Goal: Transaction & Acquisition: Purchase product/service

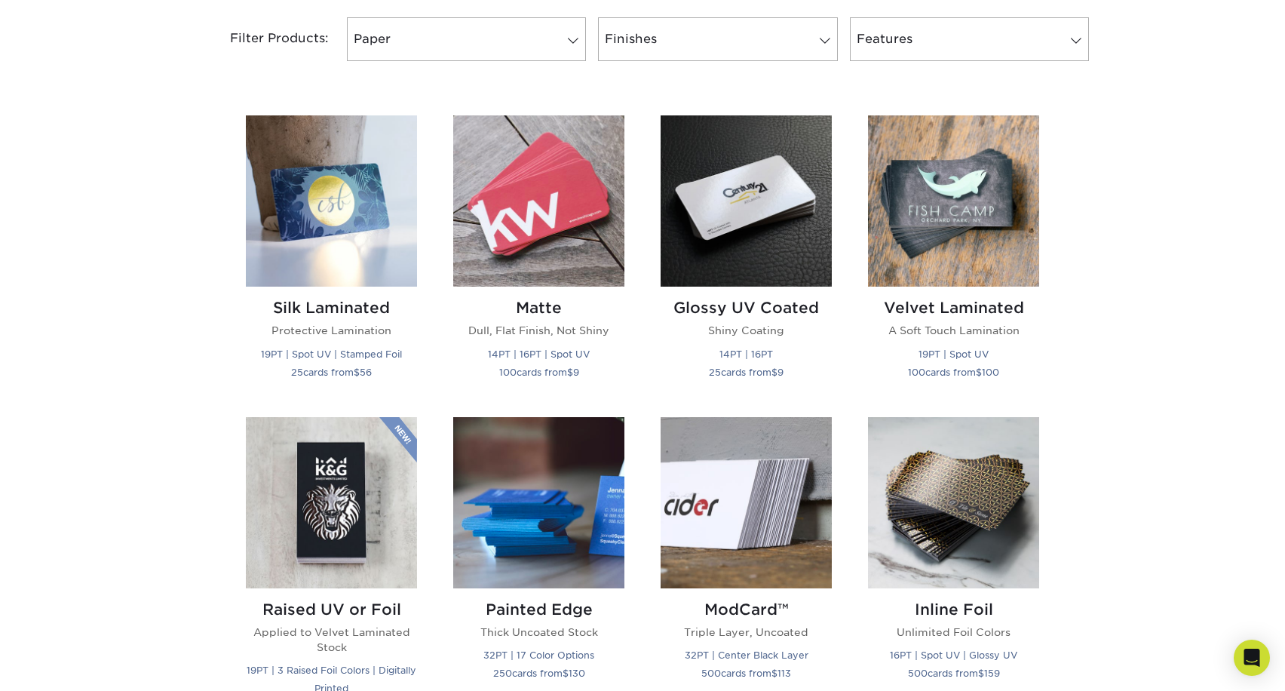
scroll to position [658, 0]
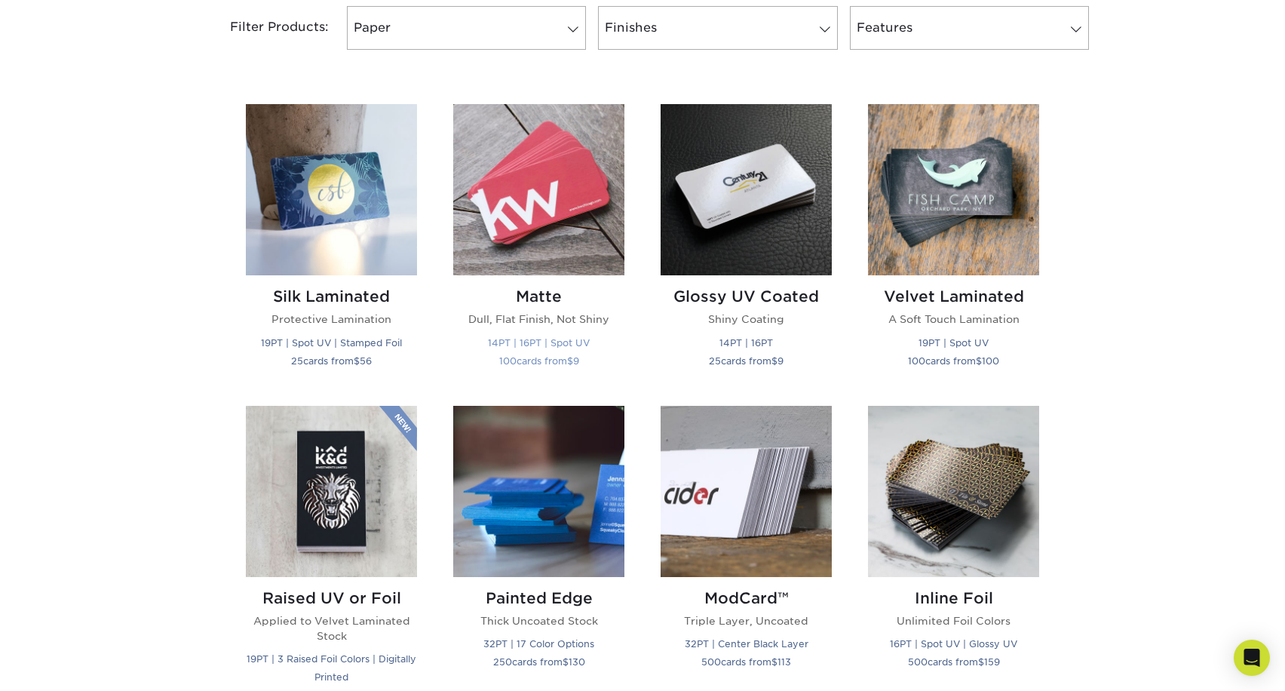
click at [570, 192] on img at bounding box center [538, 189] width 171 height 171
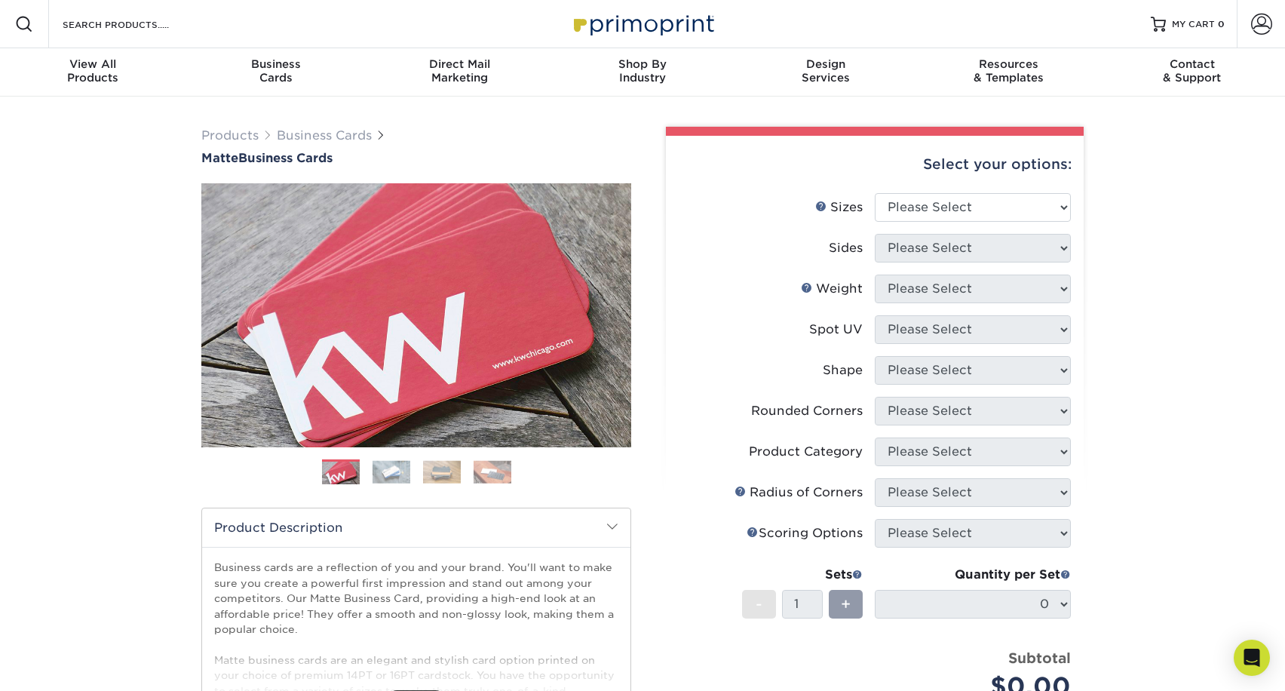
click at [391, 471] on img at bounding box center [392, 471] width 38 height 23
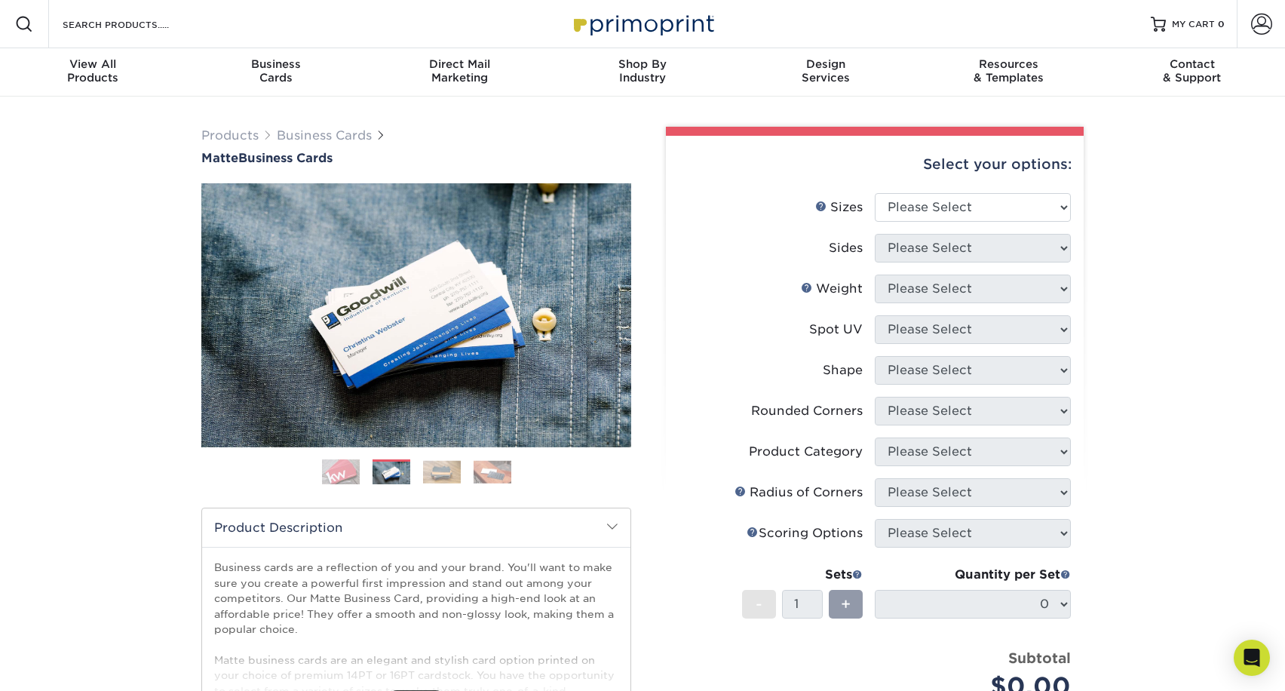
click at [428, 472] on img at bounding box center [442, 471] width 38 height 23
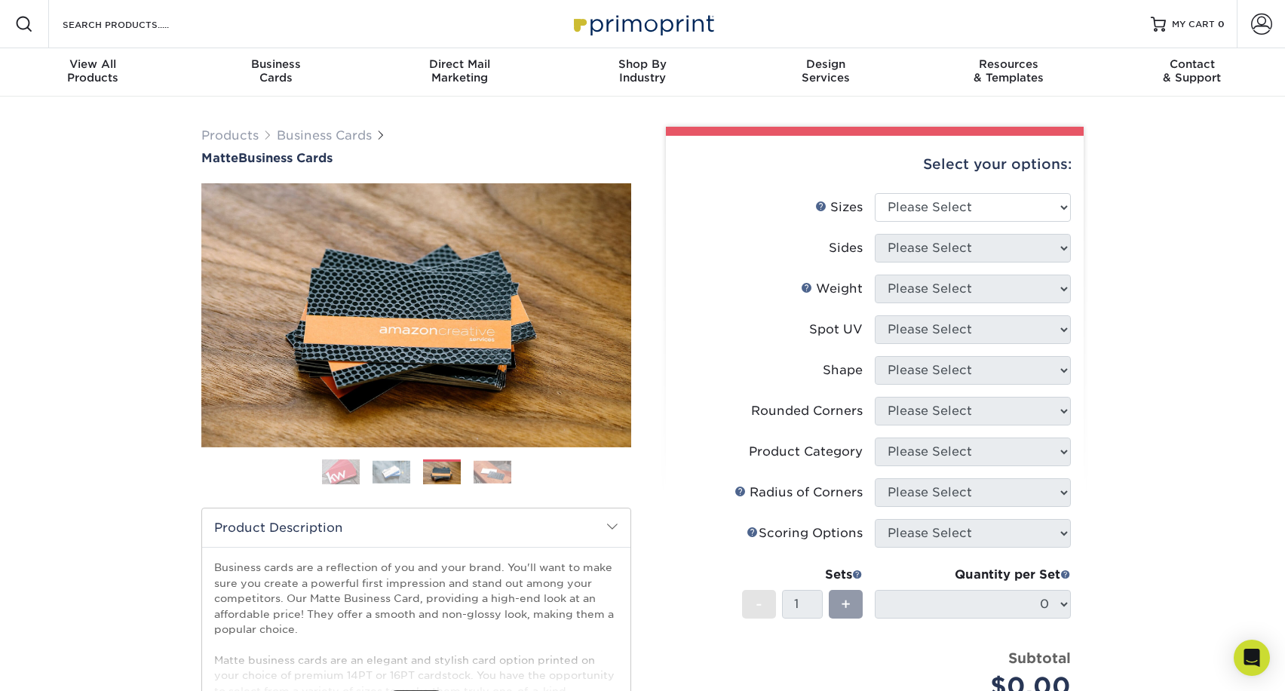
click at [492, 473] on img at bounding box center [493, 471] width 38 height 23
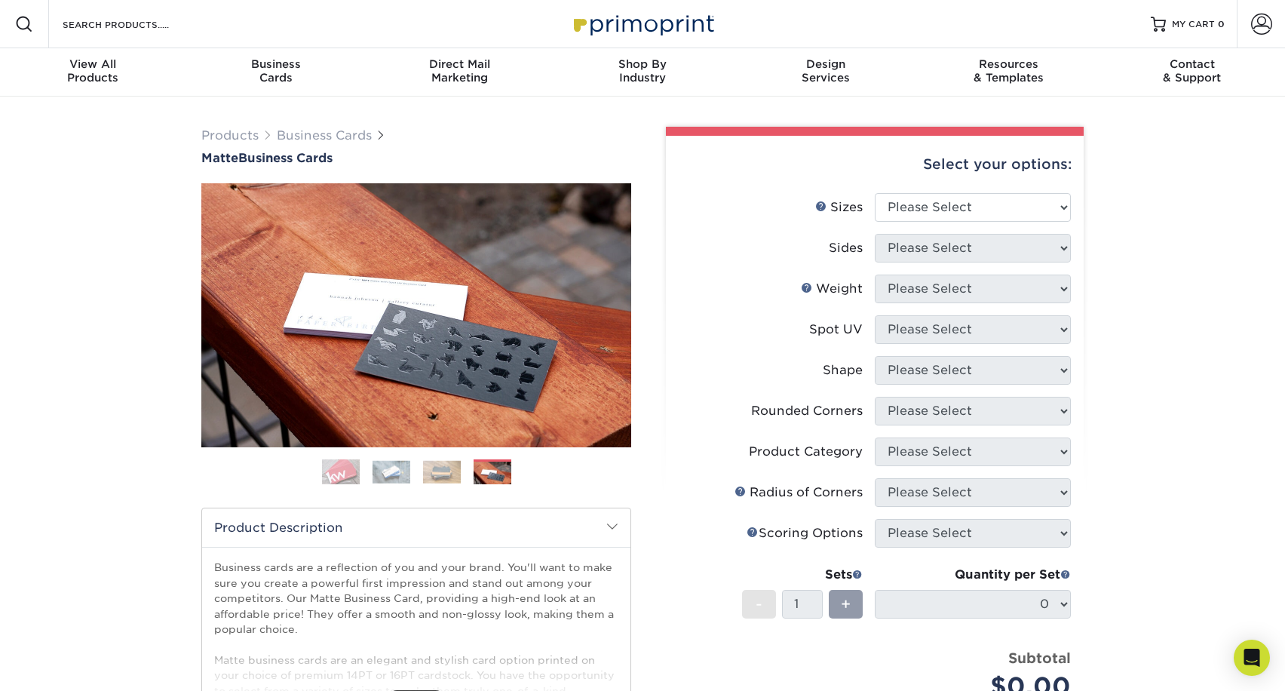
click at [373, 469] on img at bounding box center [392, 471] width 38 height 23
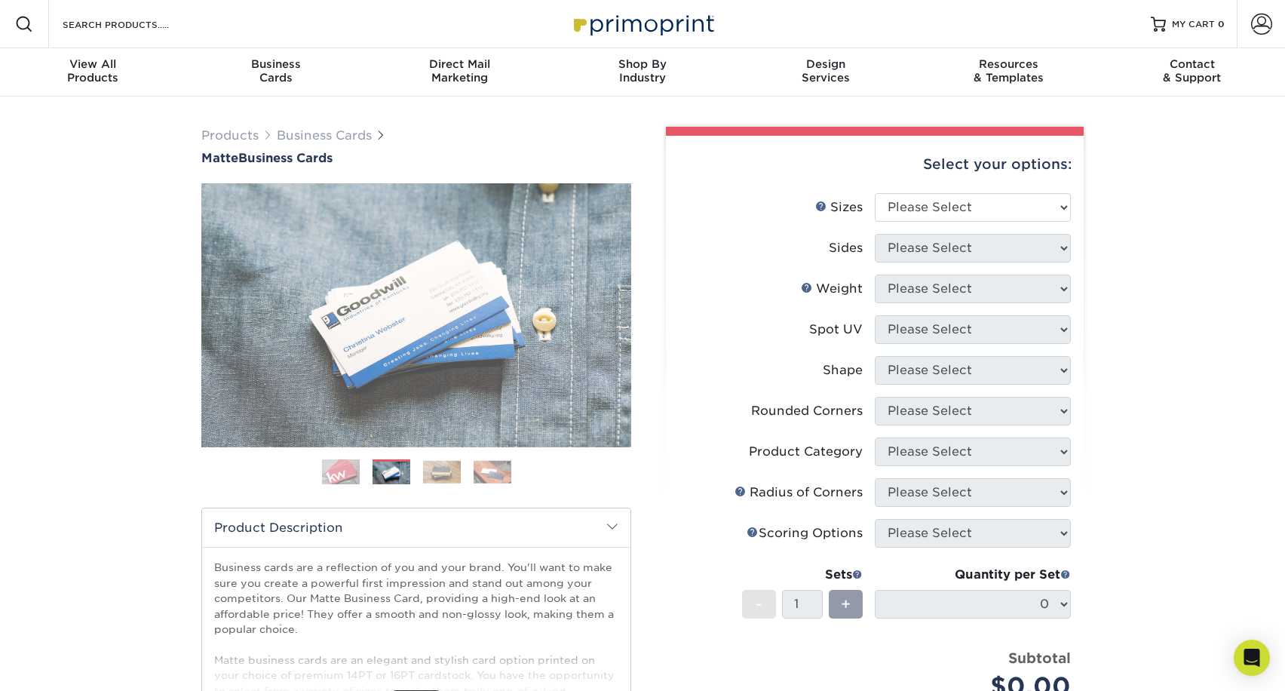
click at [334, 468] on img at bounding box center [341, 472] width 38 height 38
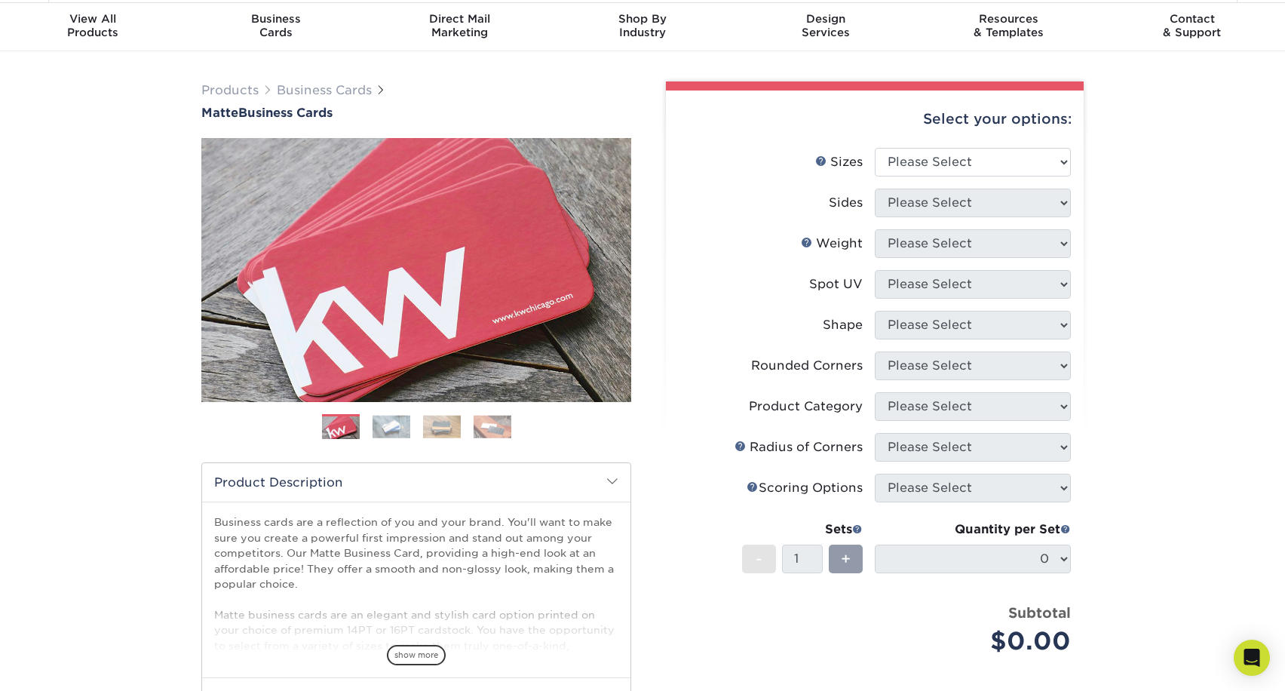
scroll to position [54, 0]
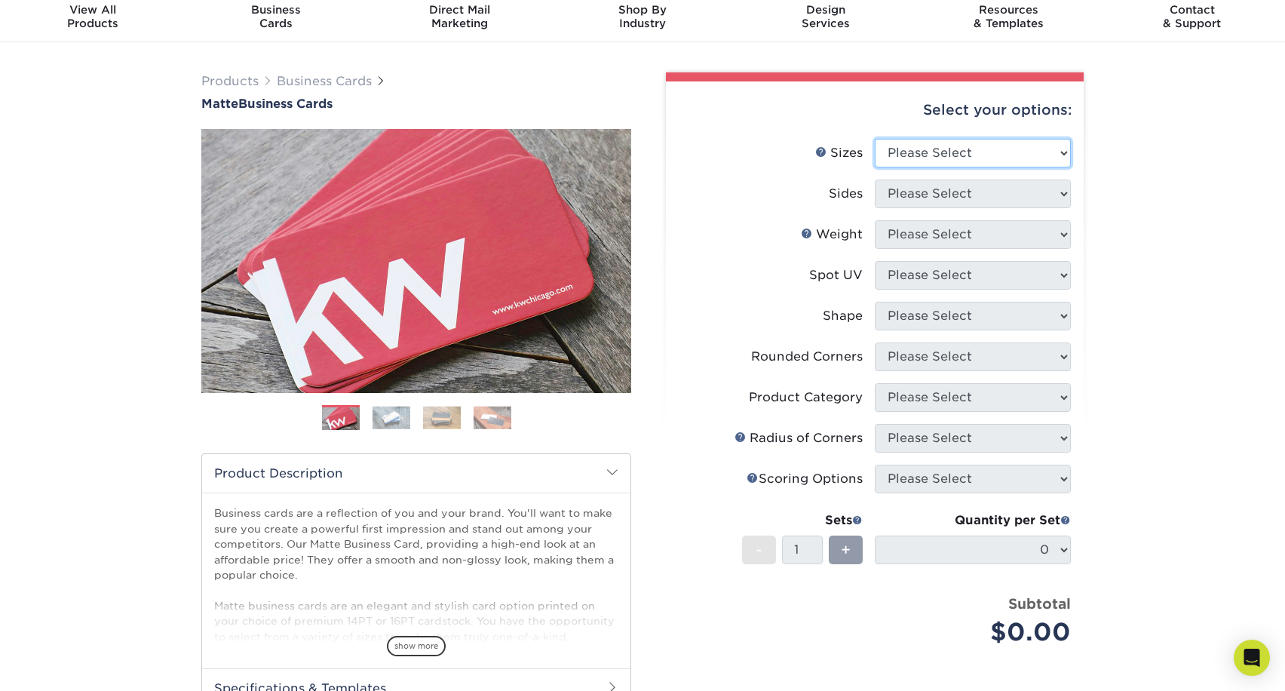
click at [929, 156] on select "Please Select 1.5" x 3.5" - Mini 1.75" x 3.5" - Mini 2" x 2" - Square 2" x 3" -…" at bounding box center [973, 153] width 196 height 29
click at [1017, 150] on select "Please Select 1.5" x 3.5" - Mini 1.75" x 3.5" - Mini 2" x 2" - Square 2" x 3" -…" at bounding box center [973, 153] width 196 height 29
select select "2.00x3.50"
click at [875, 139] on select "Please Select 1.5" x 3.5" - Mini 1.75" x 3.5" - Mini 2" x 2" - Square 2" x 3" -…" at bounding box center [973, 153] width 196 height 29
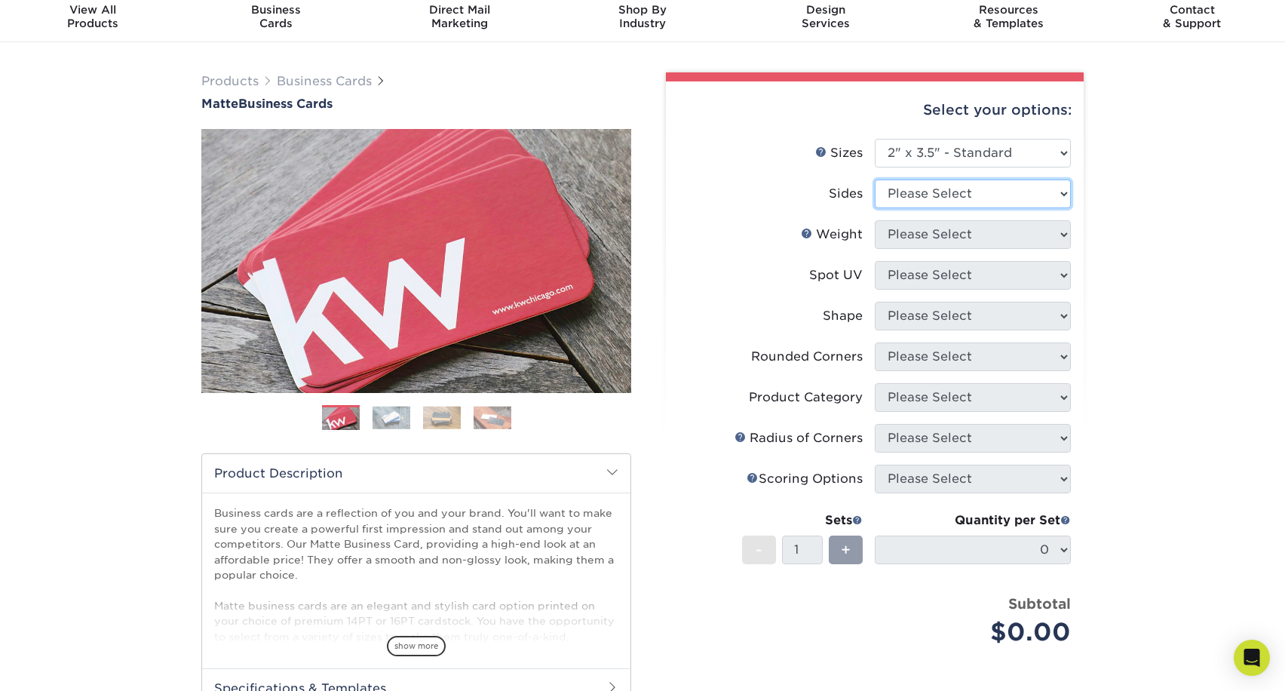
click at [990, 192] on select "Please Select Print Both Sides Print Front Only" at bounding box center [973, 194] width 196 height 29
select select "13abbda7-1d64-4f25-8bb2-c179b224825d"
click at [875, 180] on select "Please Select Print Both Sides Print Front Only" at bounding box center [973, 194] width 196 height 29
click at [999, 237] on select "Please Select 16PT 14PT" at bounding box center [973, 234] width 196 height 29
select select "16PT"
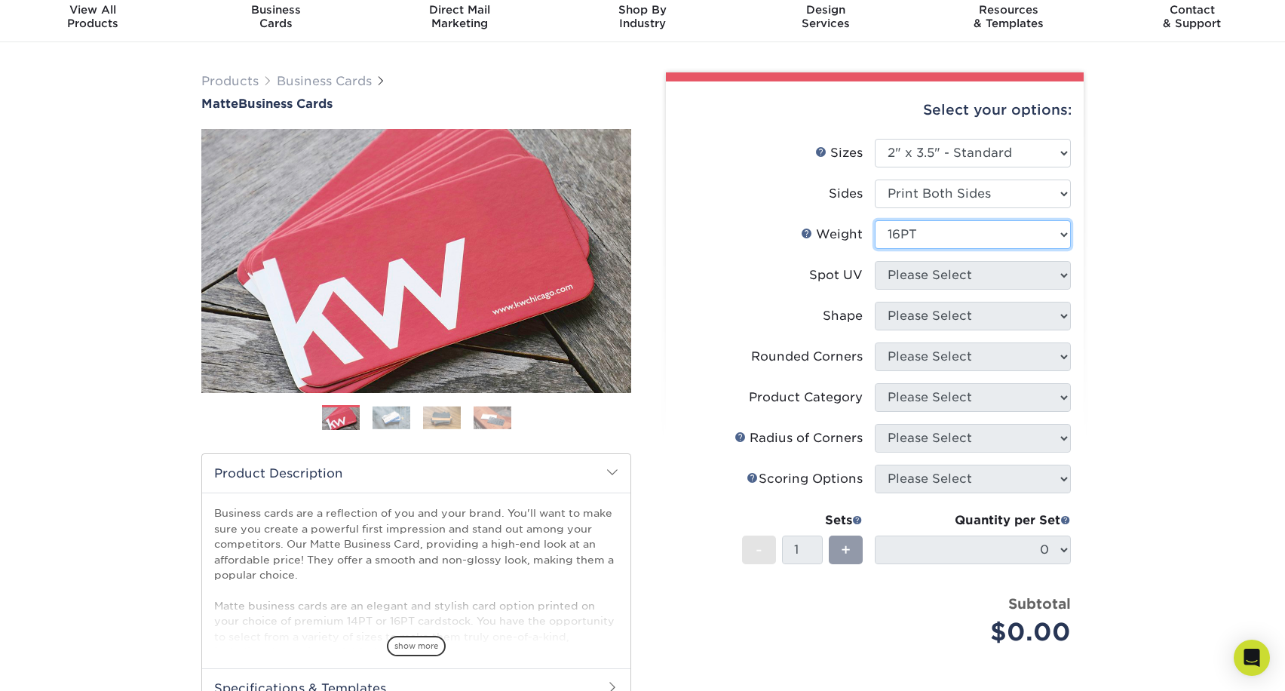
click at [875, 220] on select "Please Select 16PT 14PT" at bounding box center [973, 234] width 196 height 29
click at [983, 272] on select "Please Select No Spot UV Front and Back (Both Sides) Front Only Back Only" at bounding box center [973, 275] width 196 height 29
select select "3"
click at [875, 261] on select "Please Select No Spot UV Front and Back (Both Sides) Front Only Back Only" at bounding box center [973, 275] width 196 height 29
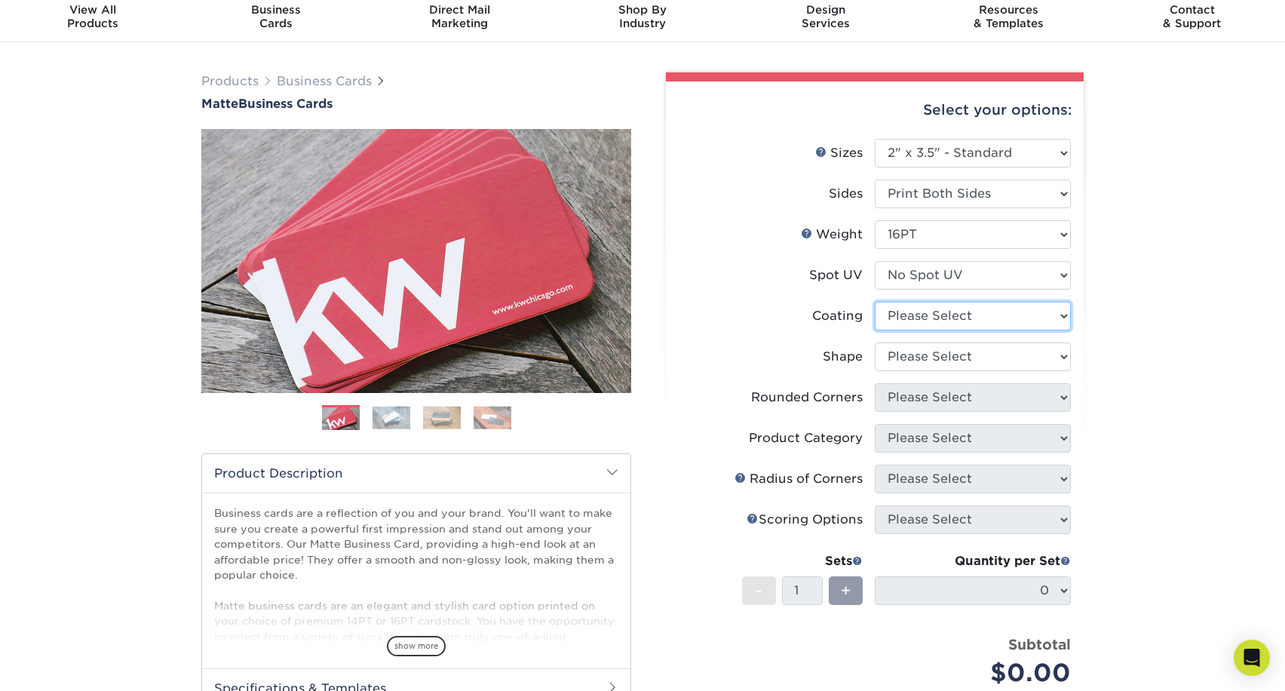
click at [1009, 311] on select at bounding box center [973, 316] width 196 height 29
select select "121bb7b5-3b4d-429f-bd8d-bbf80e953313"
click at [875, 302] on select at bounding box center [973, 316] width 196 height 29
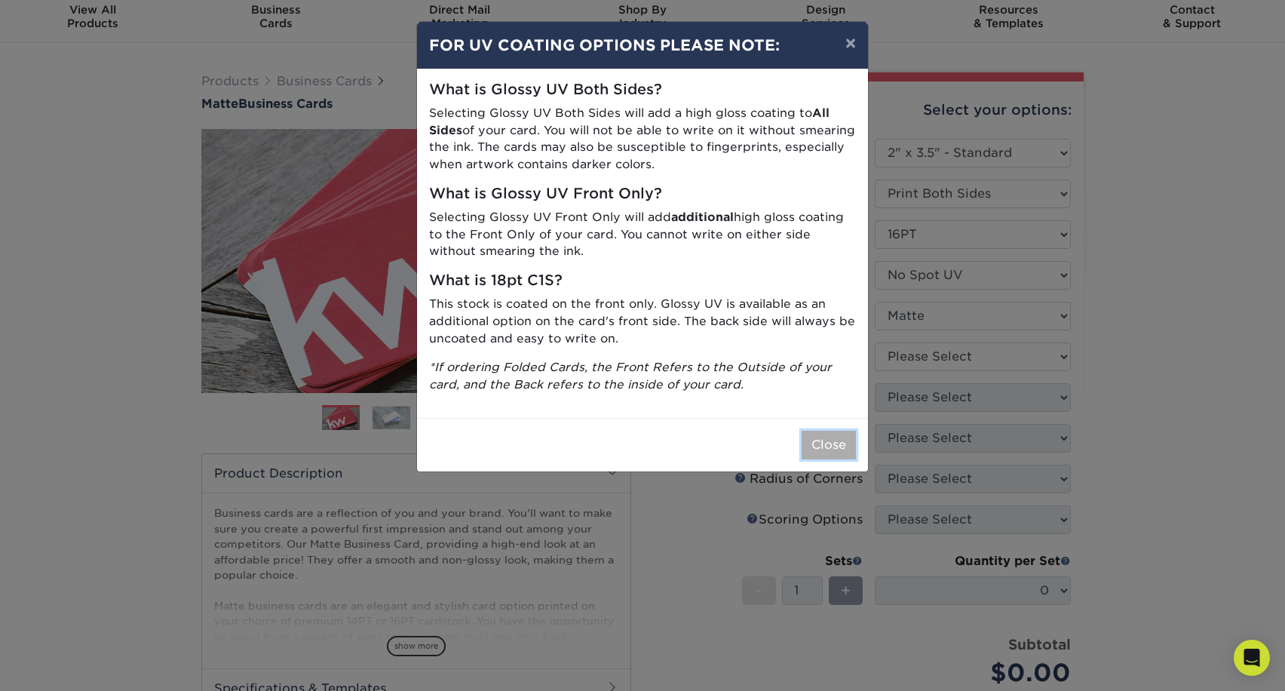
click at [843, 434] on button "Close" at bounding box center [829, 445] width 54 height 29
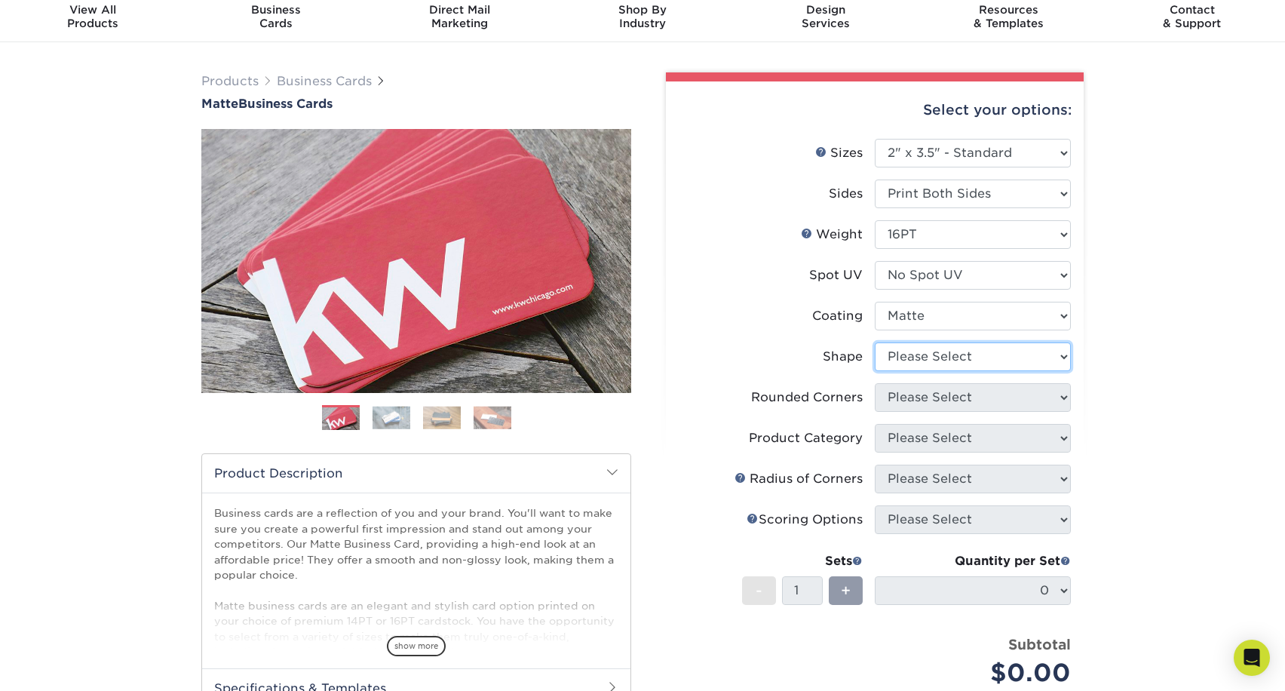
click at [950, 351] on select "Please Select Standard Oval" at bounding box center [973, 356] width 196 height 29
click at [875, 342] on select "Please Select Standard Oval" at bounding box center [973, 356] width 196 height 29
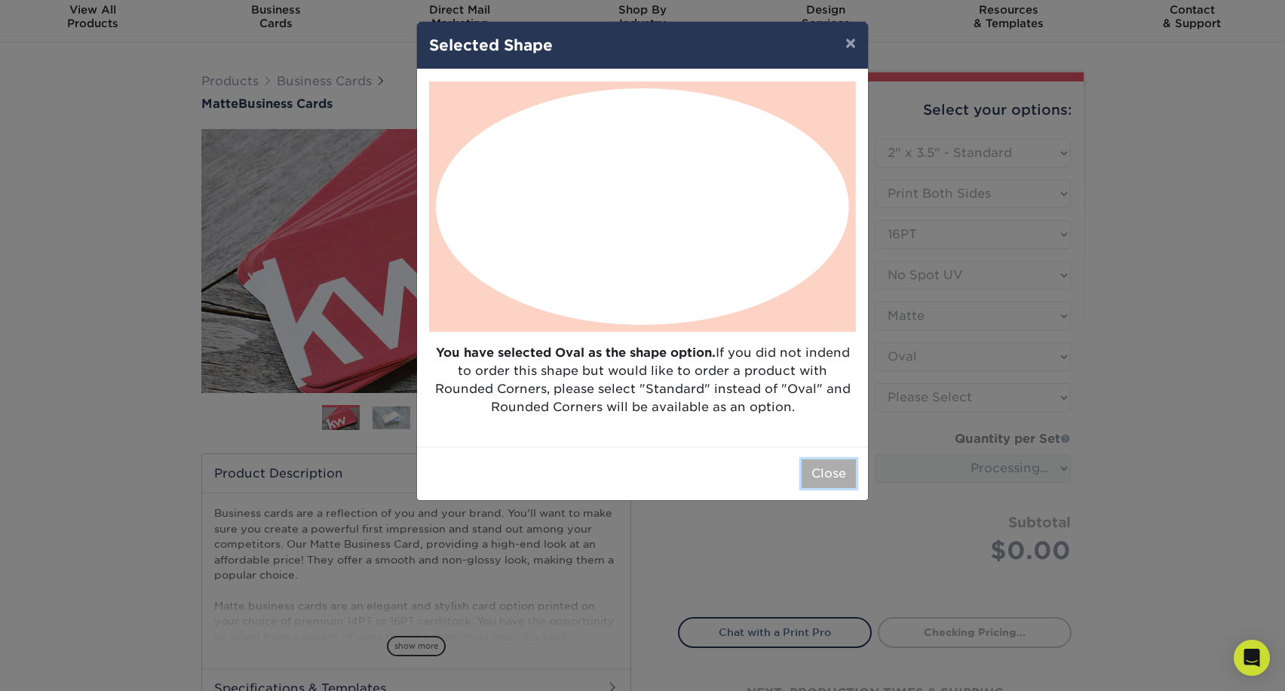
click at [832, 464] on button "Close" at bounding box center [829, 473] width 54 height 29
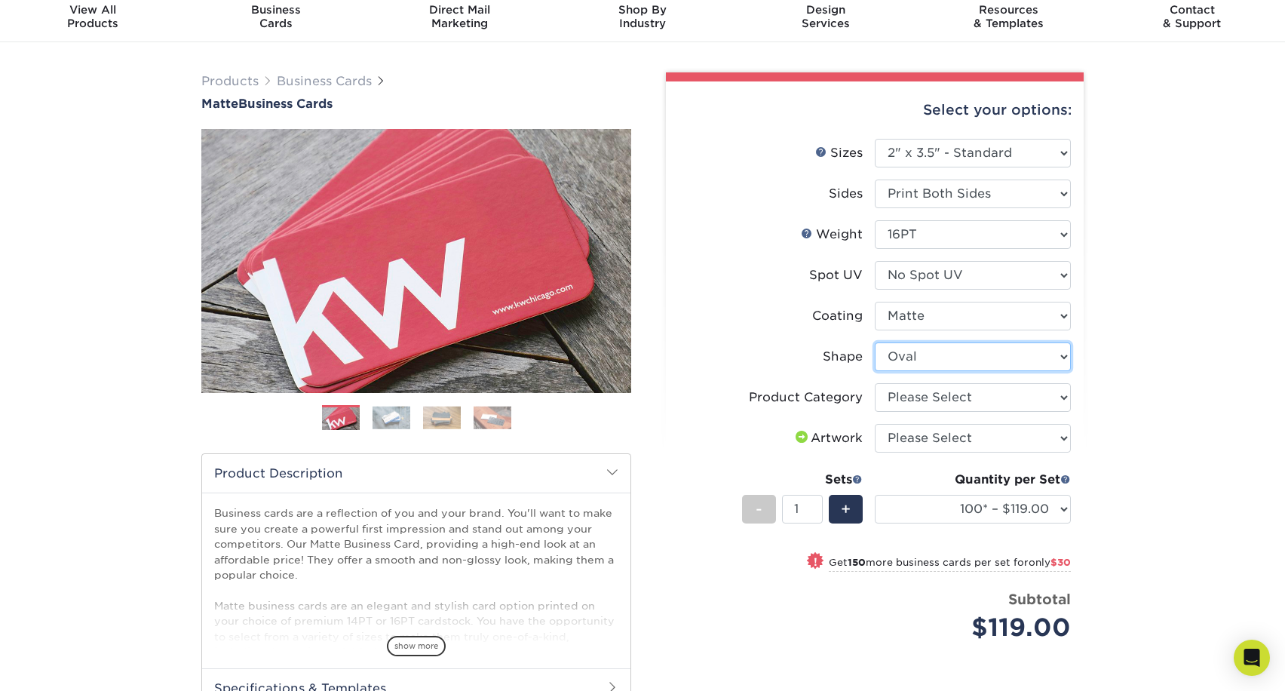
click at [899, 345] on select "Please Select Standard Oval" at bounding box center [973, 356] width 196 height 29
select select "standard"
click at [875, 342] on select "Please Select Standard Oval" at bounding box center [973, 356] width 196 height 29
select select
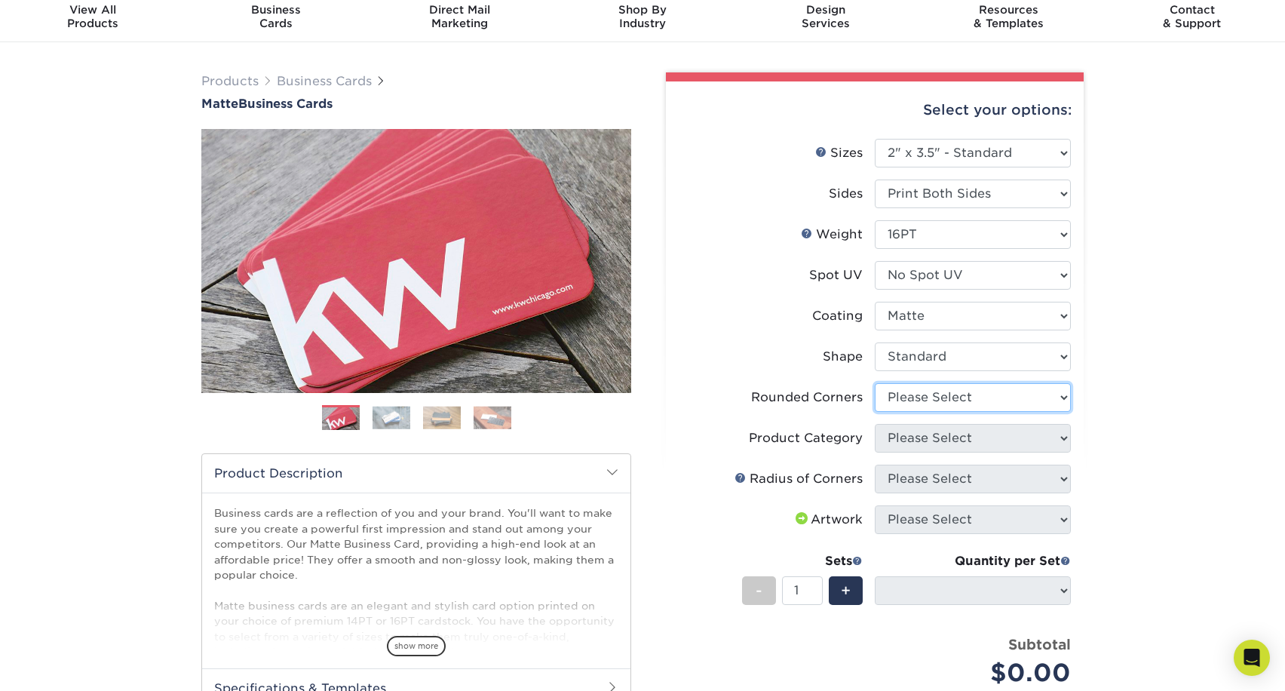
click at [917, 404] on select "Please Select Yes - Round 2 Corners Yes - Round 4 Corners No" at bounding box center [973, 397] width 196 height 29
select select "7672df9e-0e0a-464d-8e1f-920c575e4da3"
click at [875, 383] on select "Please Select Yes - Round 2 Corners Yes - Round 4 Corners No" at bounding box center [973, 397] width 196 height 29
select select "-1"
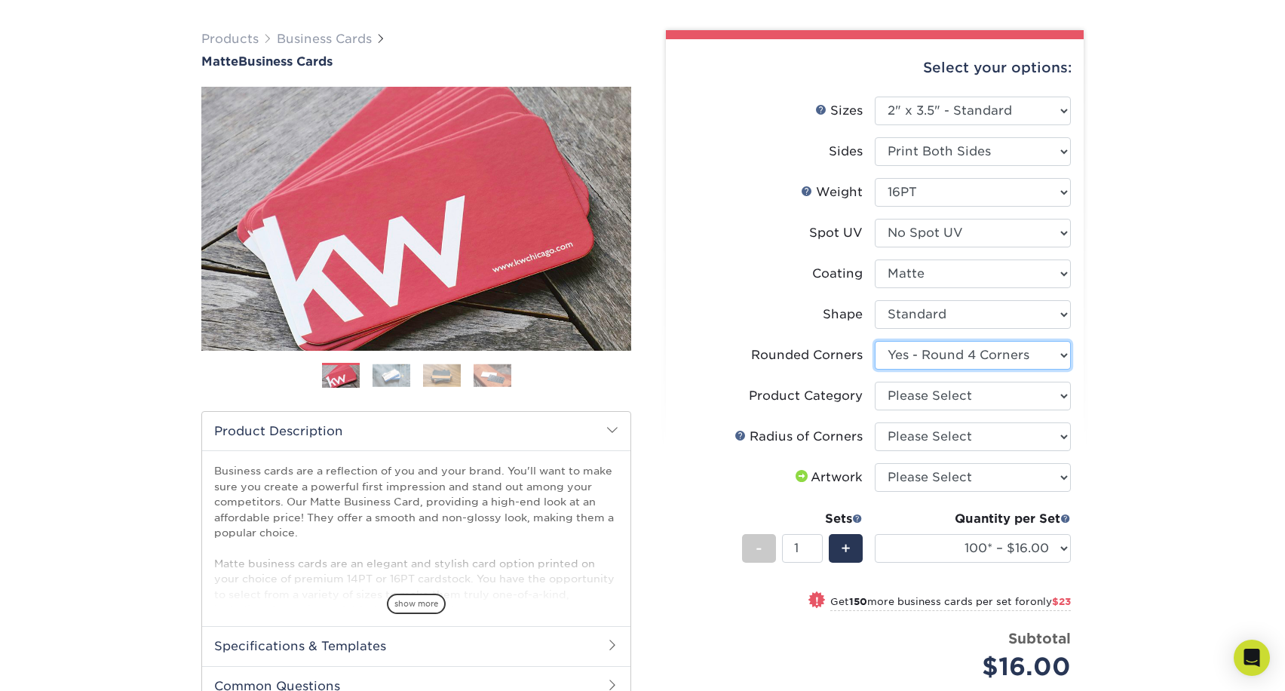
scroll to position [102, 0]
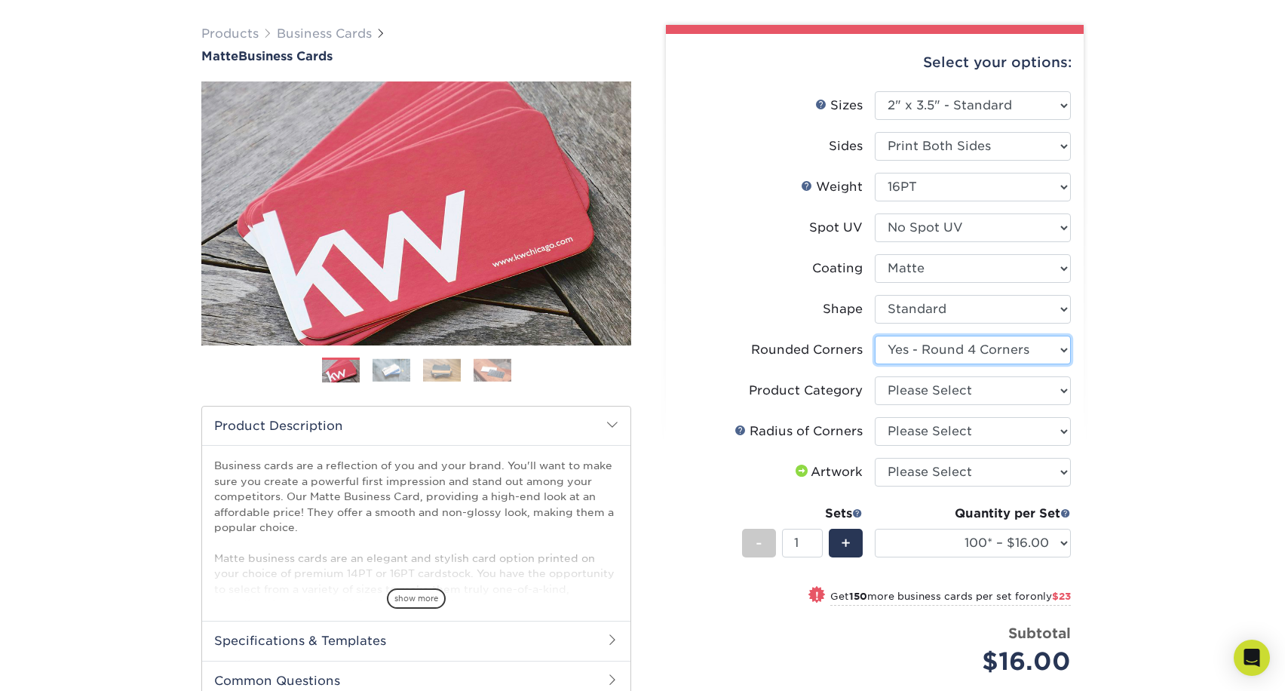
click at [968, 354] on select "Please Select Yes - Round 2 Corners Yes - Round 4 Corners No" at bounding box center [973, 350] width 196 height 29
click at [875, 336] on select "Please Select Yes - Round 2 Corners Yes - Round 4 Corners No" at bounding box center [973, 350] width 196 height 29
click at [968, 348] on select "Please Select Yes - Round 2 Corners Yes - Round 4 Corners No" at bounding box center [973, 350] width 196 height 29
select select "-1"
click at [875, 336] on select "Please Select Yes - Round 2 Corners Yes - Round 4 Corners No" at bounding box center [973, 350] width 196 height 29
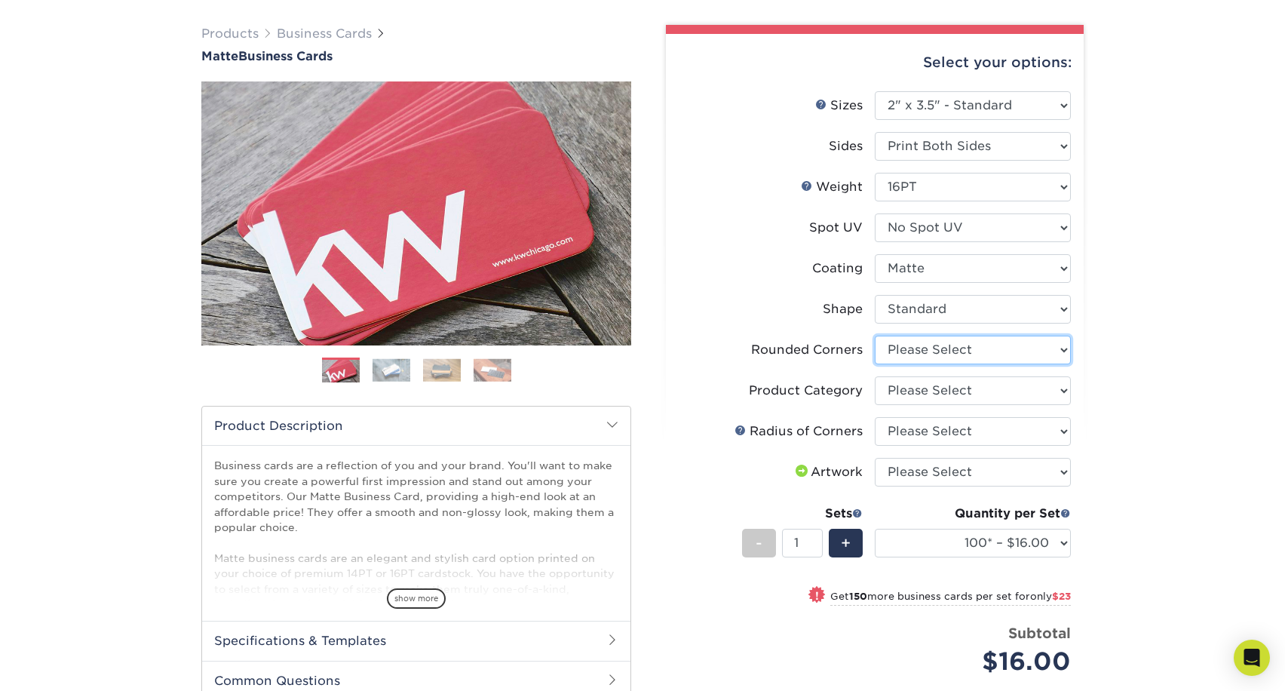
select select
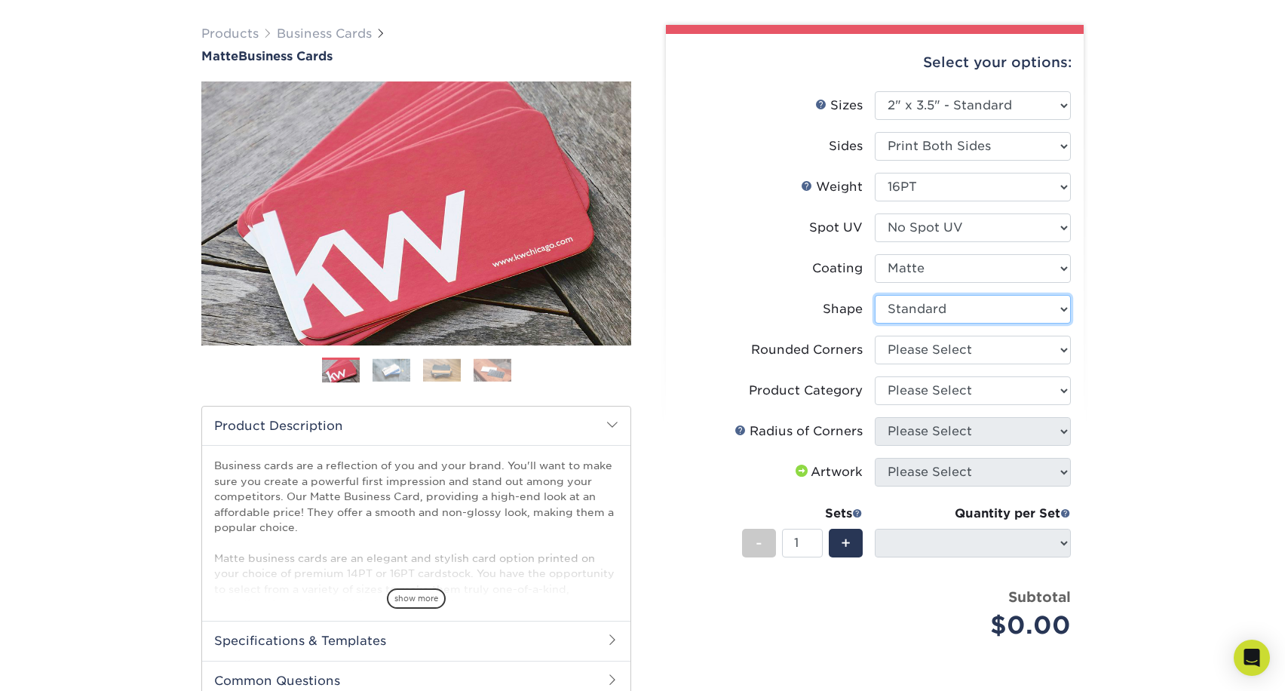
click at [953, 315] on select "Please Select Standard Oval" at bounding box center [973, 309] width 196 height 29
click at [1038, 340] on select "Please Select Yes - Round 2 Corners Yes - Round 4 Corners No" at bounding box center [973, 350] width 196 height 29
select select "0"
click at [875, 336] on select "Please Select Yes - Round 2 Corners Yes - Round 4 Corners No" at bounding box center [973, 350] width 196 height 29
select select "-1"
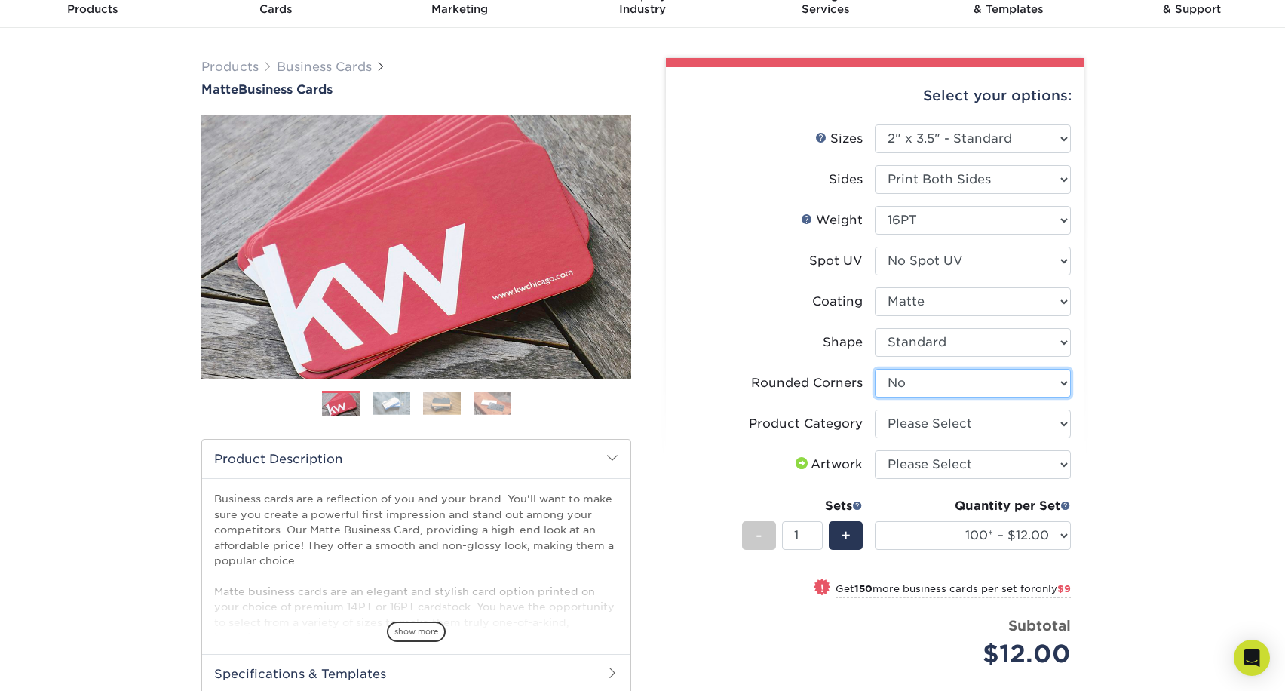
scroll to position [51, 0]
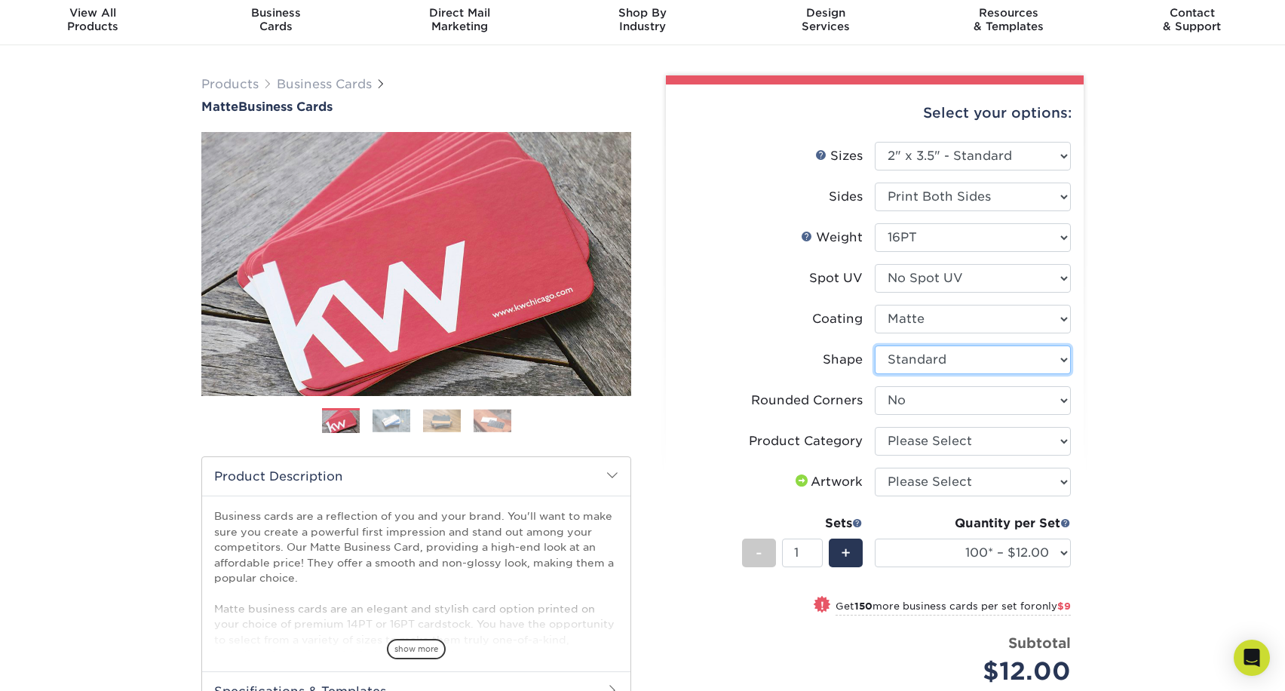
click at [1015, 355] on select "Please Select Standard Oval" at bounding box center [973, 359] width 196 height 29
click at [1045, 289] on select "Please Select No Spot UV Front and Back (Both Sides) Front Only Back Only" at bounding box center [973, 278] width 196 height 29
click at [1043, 335] on li "Coating" at bounding box center [875, 325] width 392 height 41
click at [1035, 324] on select at bounding box center [973, 319] width 196 height 29
click at [1048, 278] on select "Please Select No Spot UV Front and Back (Both Sides) Front Only Back Only" at bounding box center [973, 278] width 196 height 29
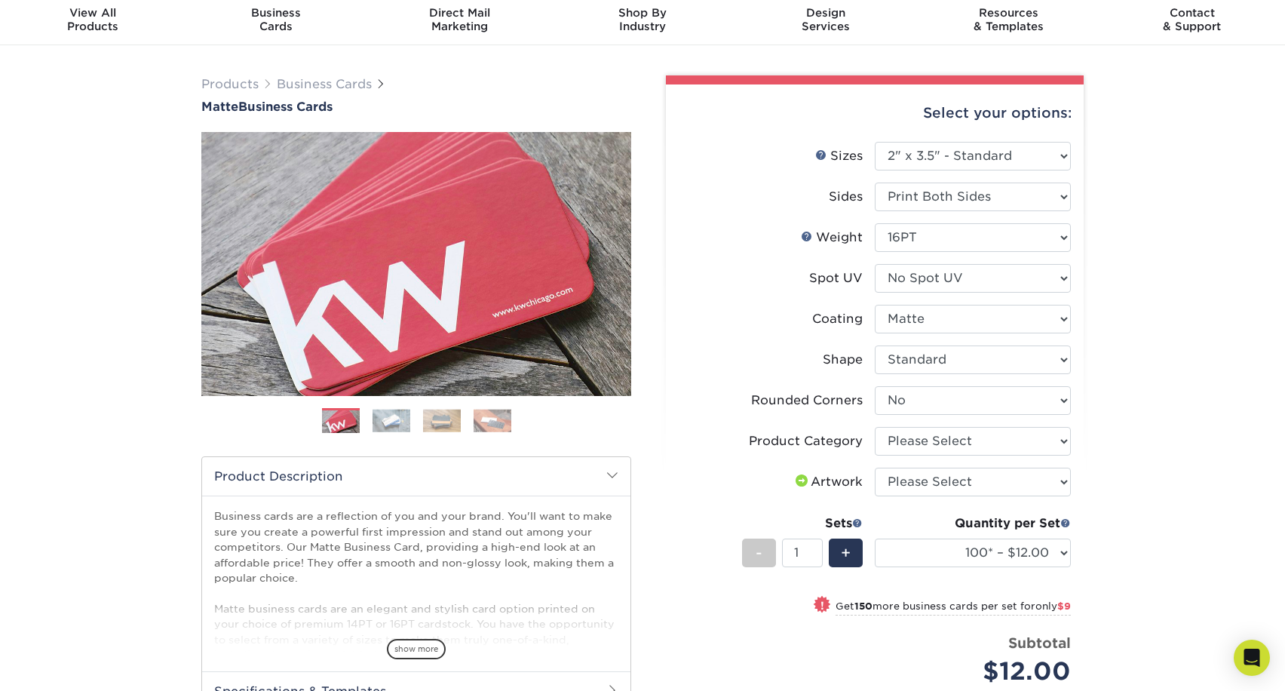
click at [1096, 278] on div "Products Business Cards Matte Business Cards Previous Next 100 $ 9" at bounding box center [642, 494] width 1285 height 898
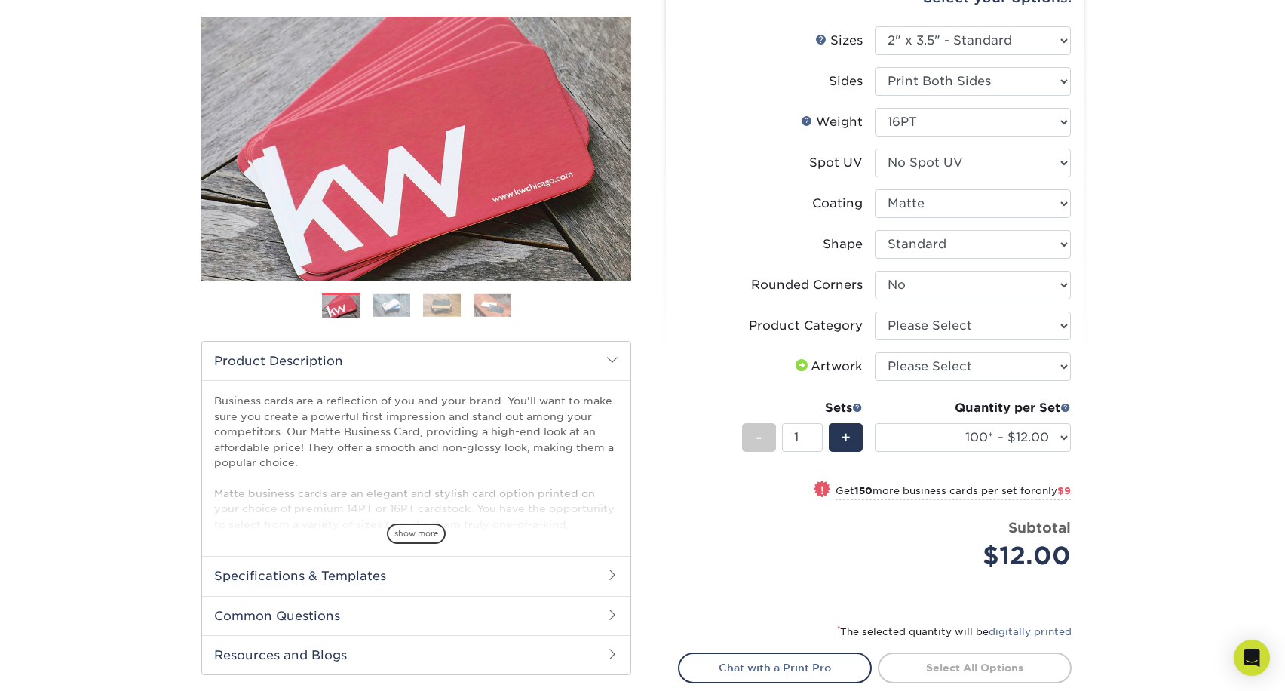
scroll to position [168, 0]
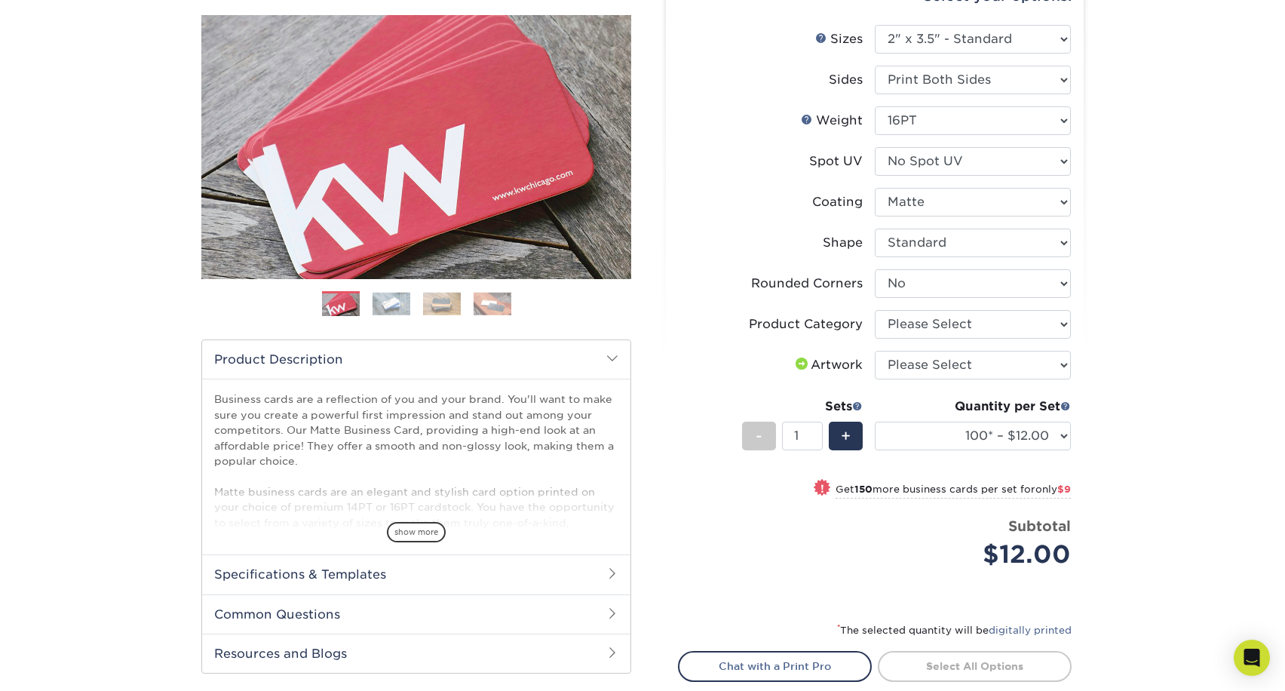
click at [382, 308] on img at bounding box center [392, 303] width 38 height 23
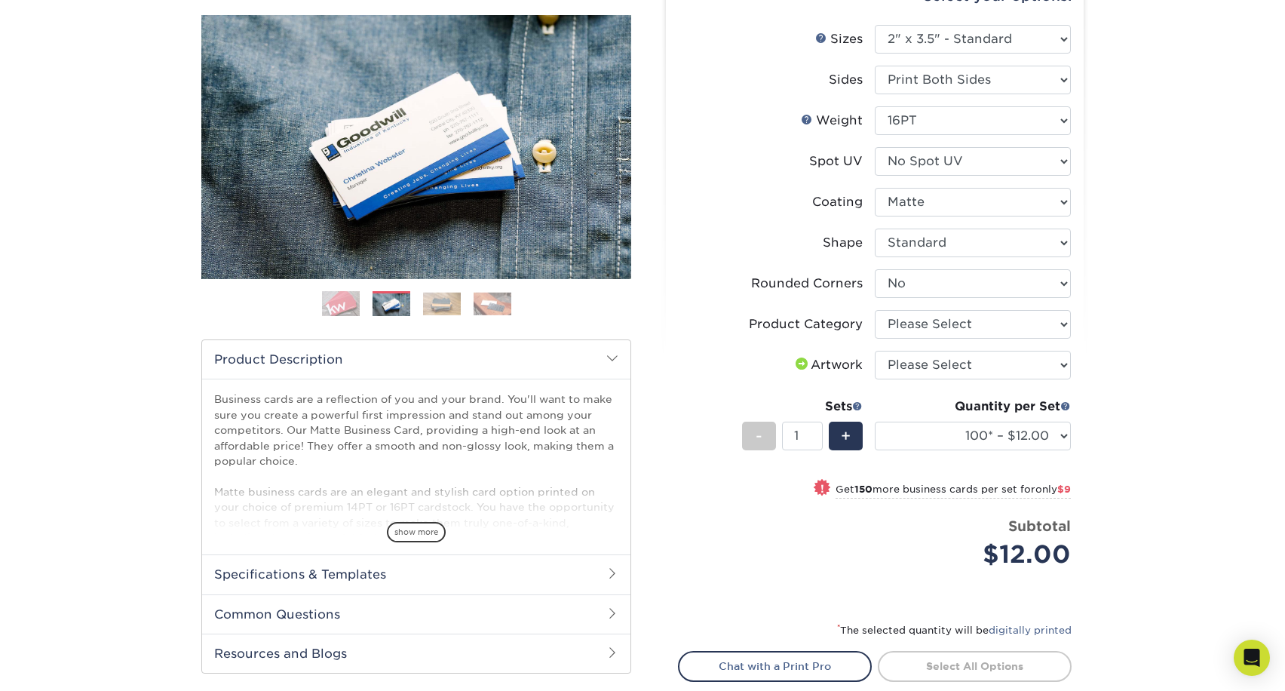
click at [401, 310] on img at bounding box center [392, 304] width 38 height 23
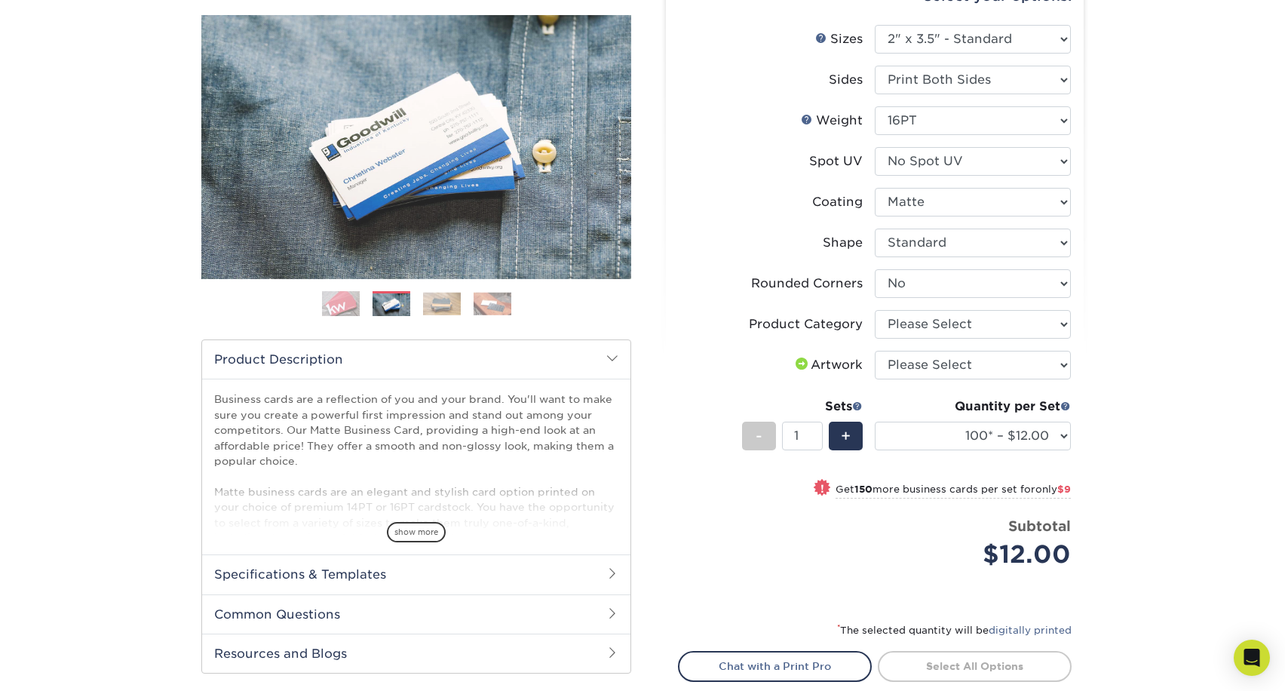
click at [436, 305] on img at bounding box center [442, 303] width 38 height 23
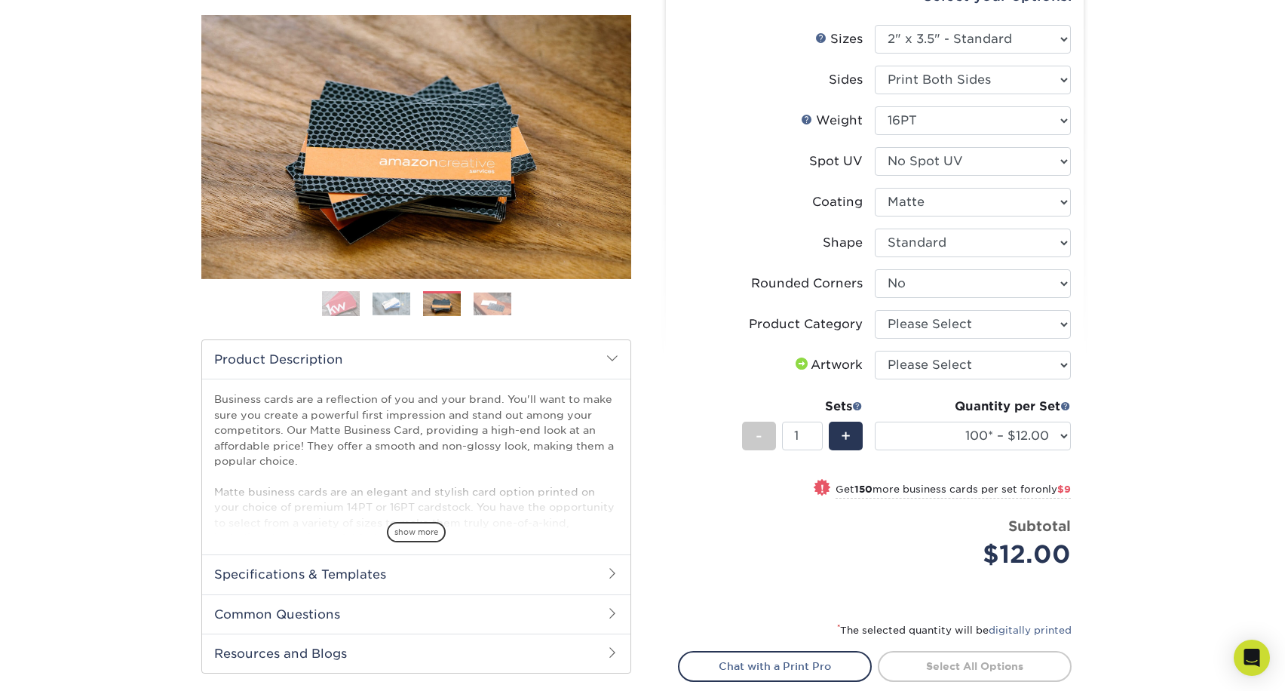
click at [493, 307] on img at bounding box center [493, 303] width 38 height 23
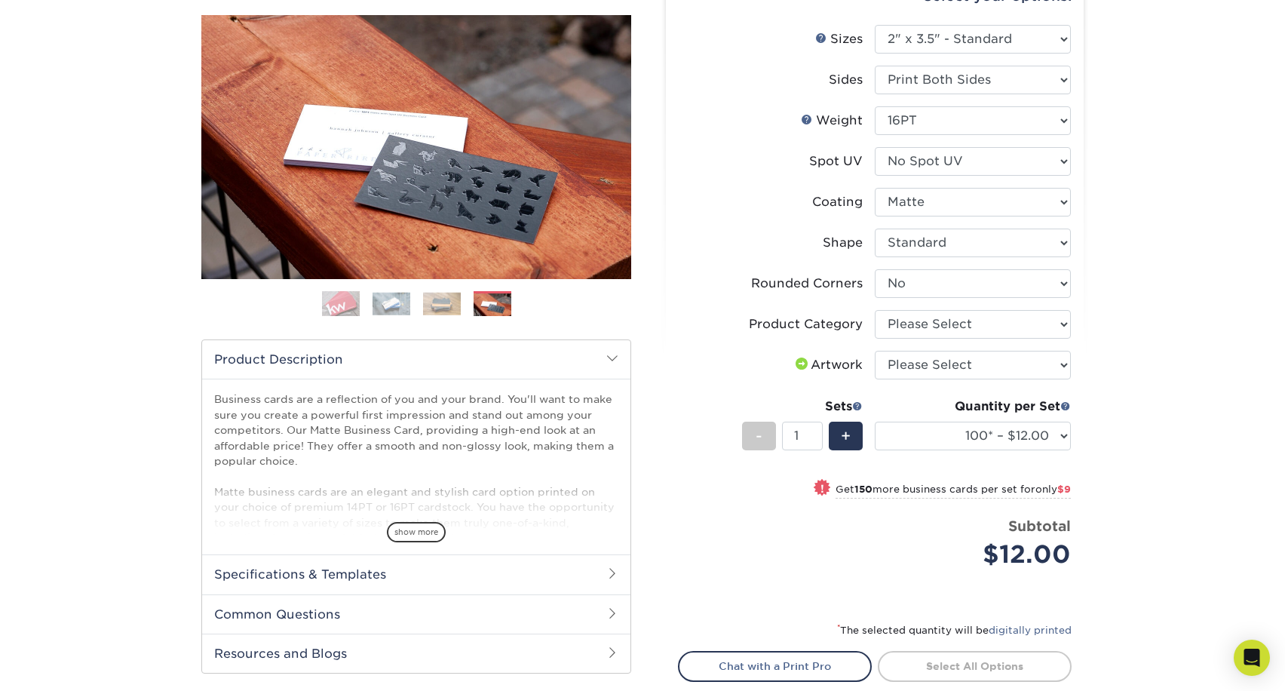
click at [345, 303] on img at bounding box center [341, 304] width 38 height 38
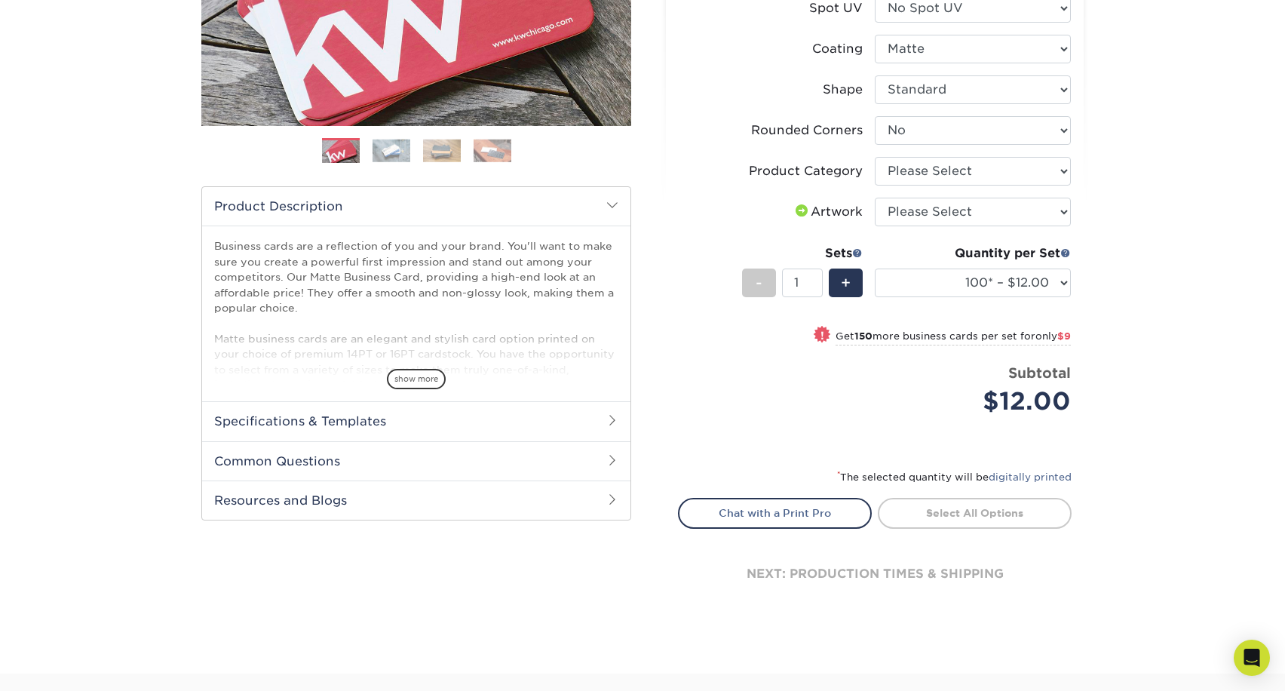
scroll to position [295, 0]
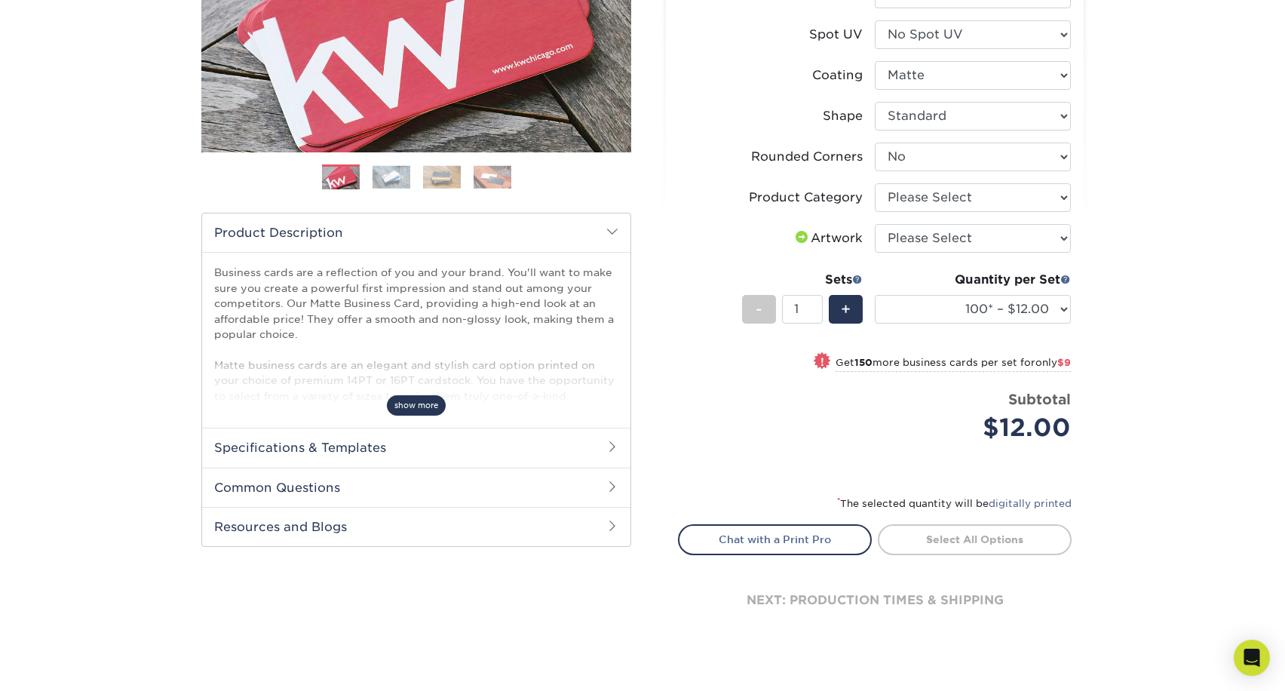
click at [425, 407] on span "show more" at bounding box center [416, 405] width 59 height 20
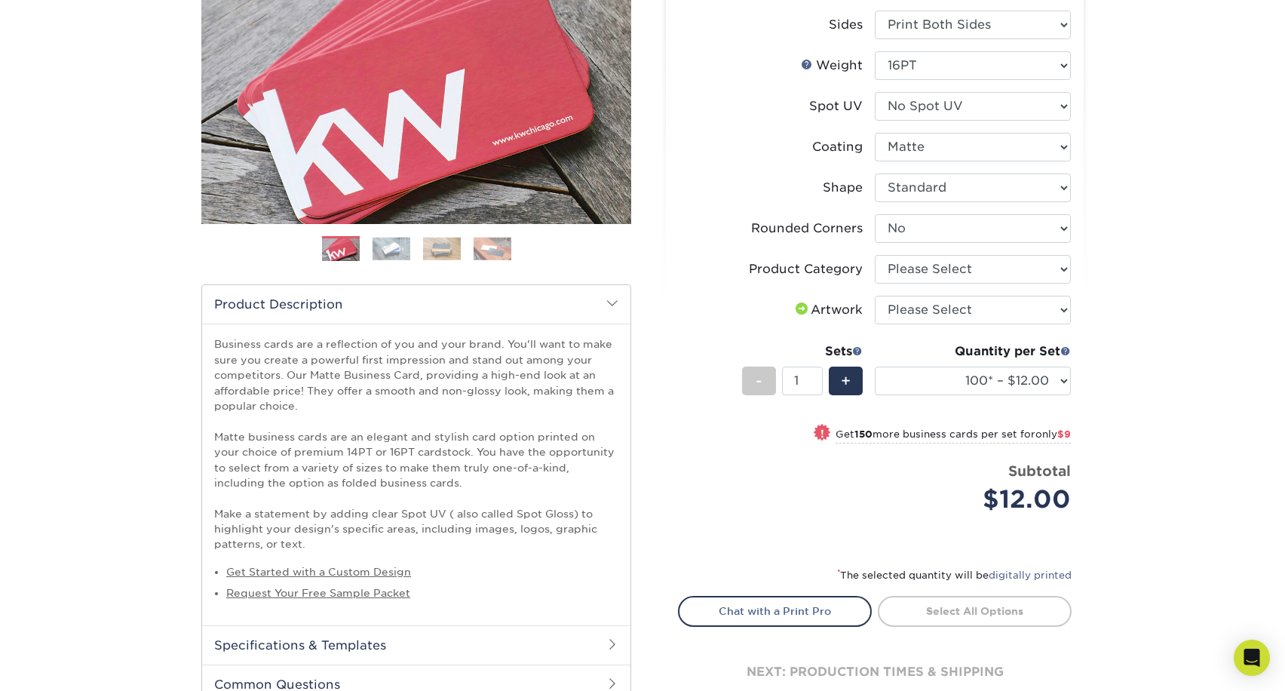
scroll to position [202, 0]
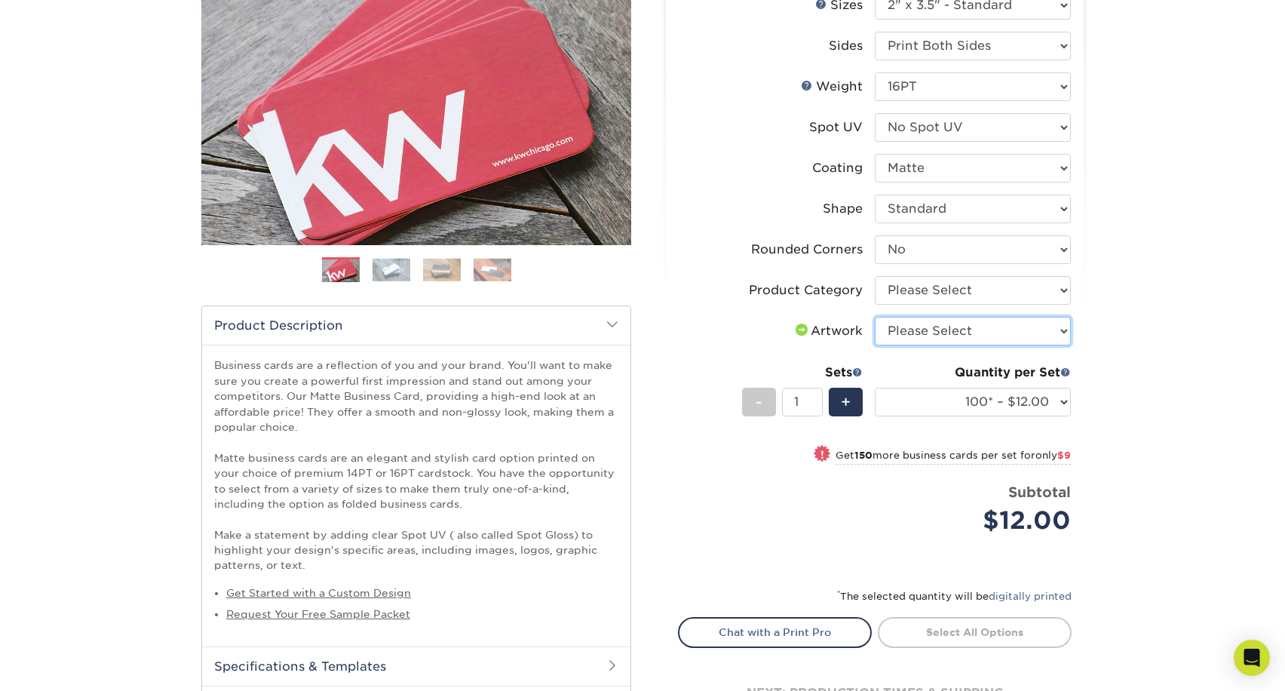
click at [1057, 336] on select "Please Select I will upload files I need a design - $100" at bounding box center [973, 331] width 196 height 29
select select "upload"
click at [875, 317] on select "Please Select I will upload files I need a design - $100" at bounding box center [973, 331] width 196 height 29
click at [1036, 331] on select "Please Select I will upload files I need a design - $100" at bounding box center [973, 331] width 196 height 29
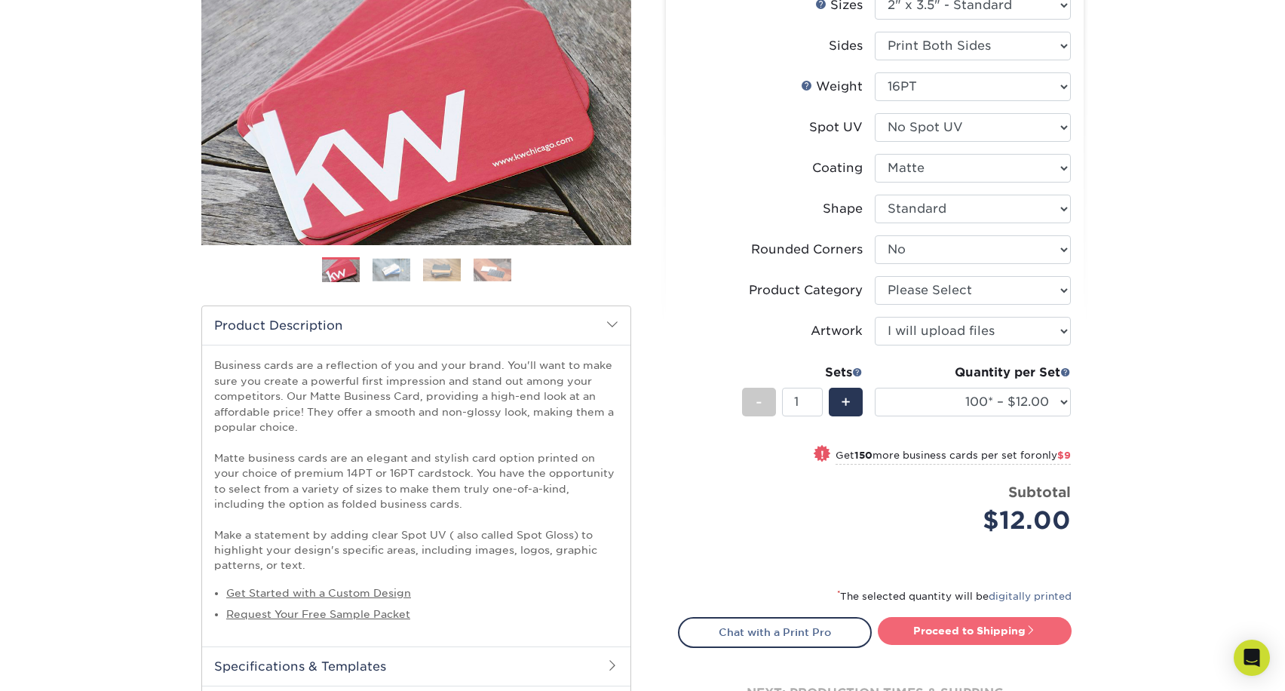
click at [983, 621] on link "Proceed to Shipping" at bounding box center [975, 630] width 194 height 27
type input "Set 1"
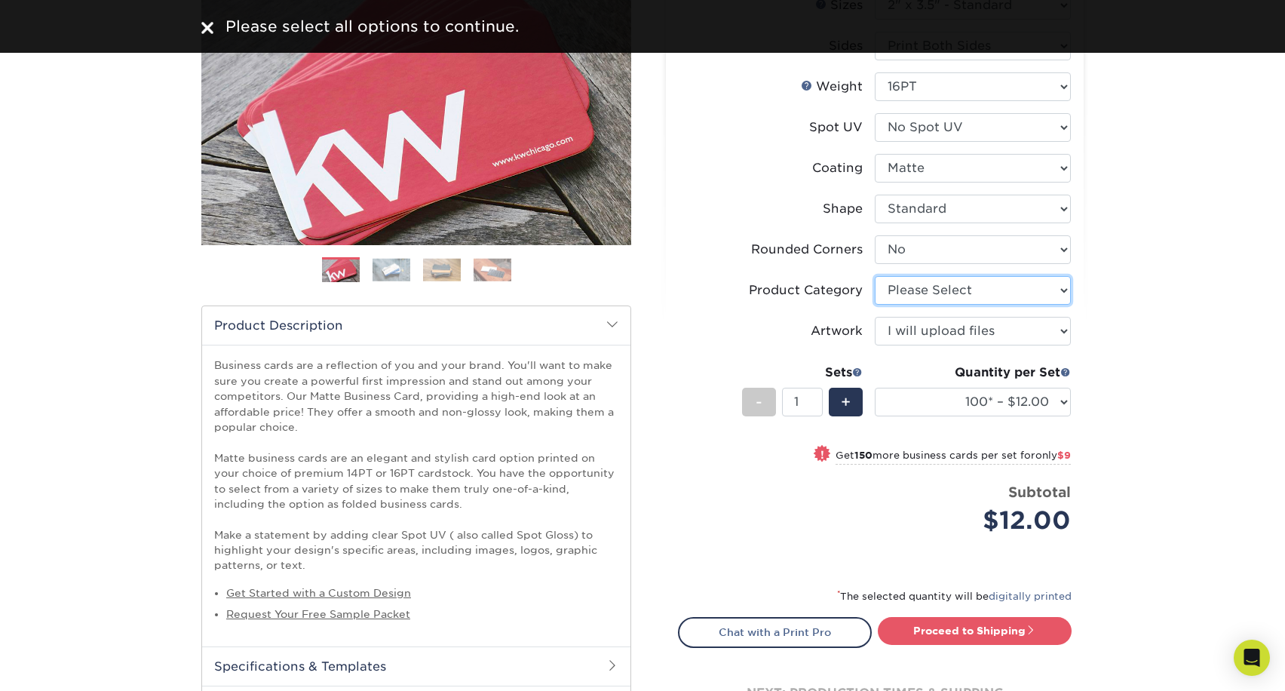
click at [956, 286] on select "Please Select Business Cards" at bounding box center [973, 290] width 196 height 29
select select "3b5148f1-0588-4f88-a218-97bcfdce65c1"
click at [875, 276] on select "Please Select Business Cards" at bounding box center [973, 290] width 196 height 29
click at [994, 634] on link "Proceed to Shipping" at bounding box center [975, 630] width 194 height 27
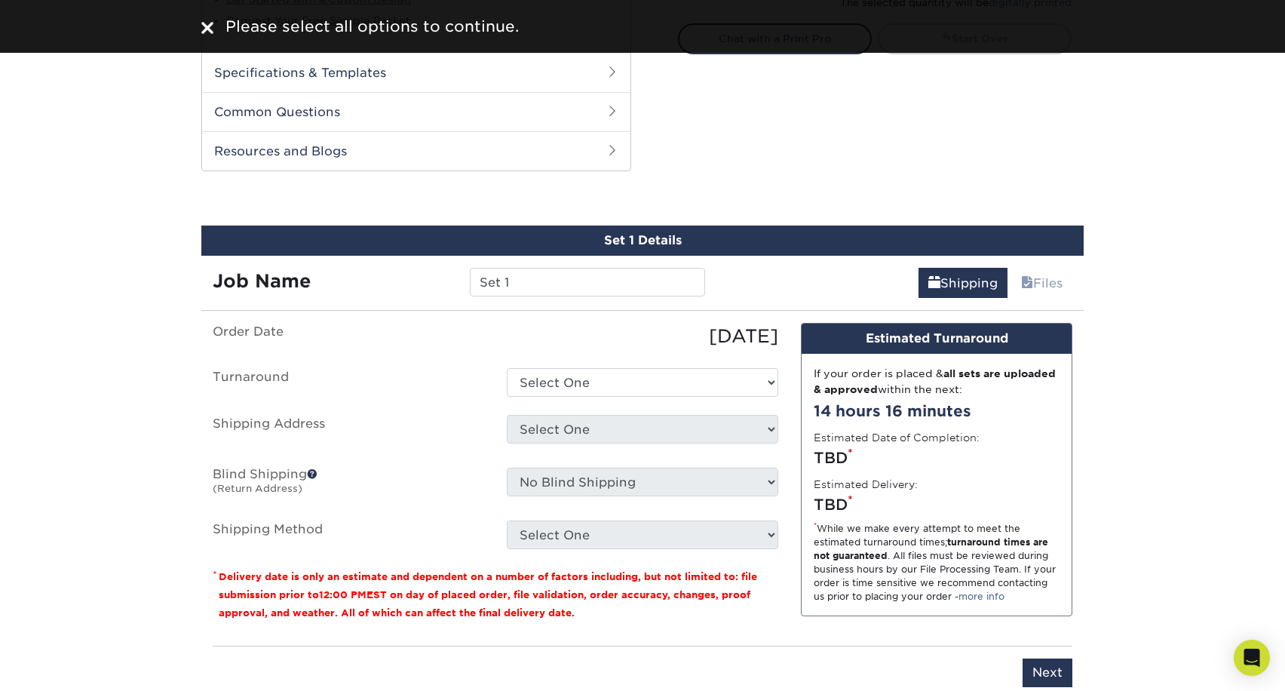
scroll to position [893, 0]
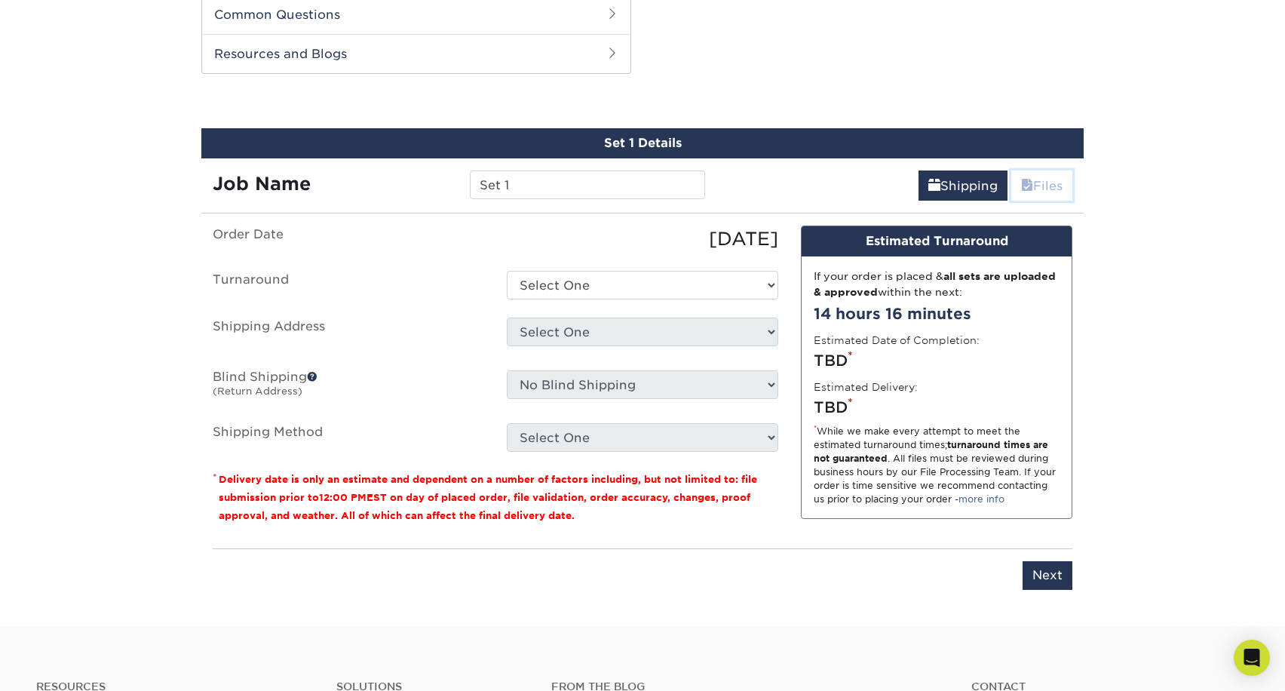
click at [1026, 180] on span at bounding box center [1027, 186] width 12 height 14
click at [608, 278] on select "Select One 2-4 Business Days 2 Day Next Business Day" at bounding box center [643, 285] width 272 height 29
select select "47dbf4b1-3bfd-4687-b793-fcd3ee179f06"
click at [507, 271] on select "Select One 2-4 Business Days 2 Day Next Business Day" at bounding box center [643, 285] width 272 height 29
click at [643, 333] on select "Select One + Add New Address - Login" at bounding box center [643, 332] width 272 height 29
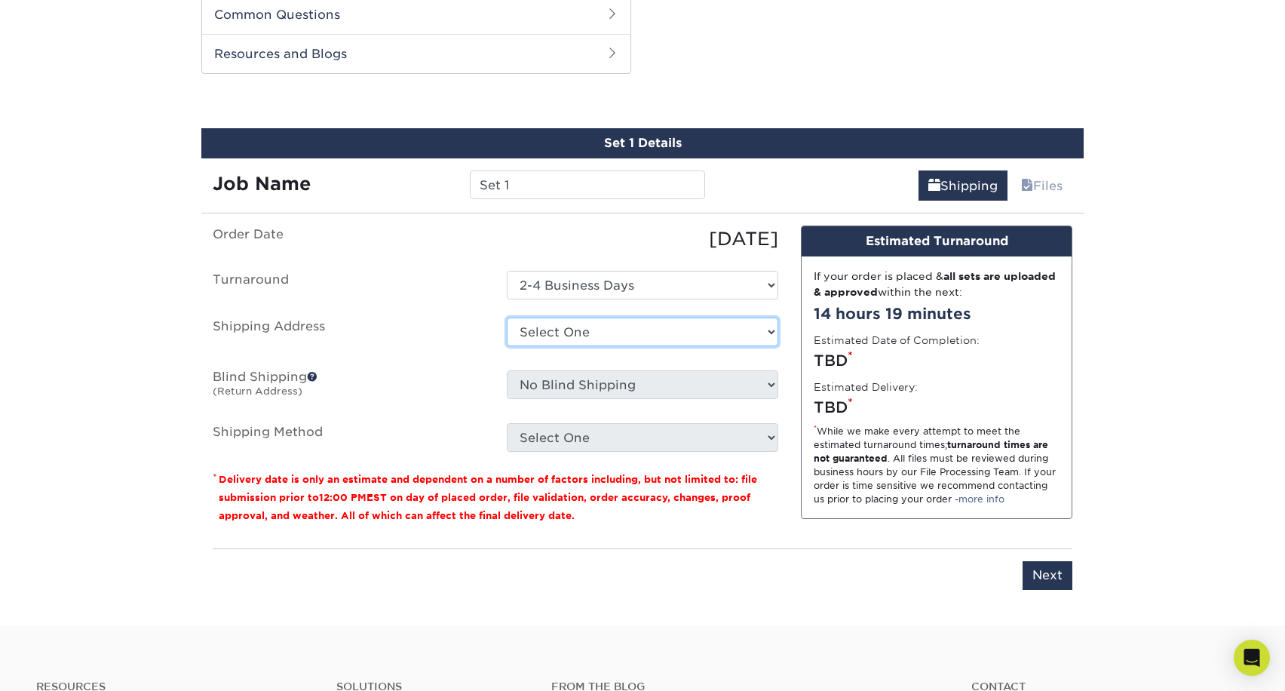
select select "newaddress"
click at [507, 318] on select "Select One + Add New Address - Login" at bounding box center [643, 332] width 272 height 29
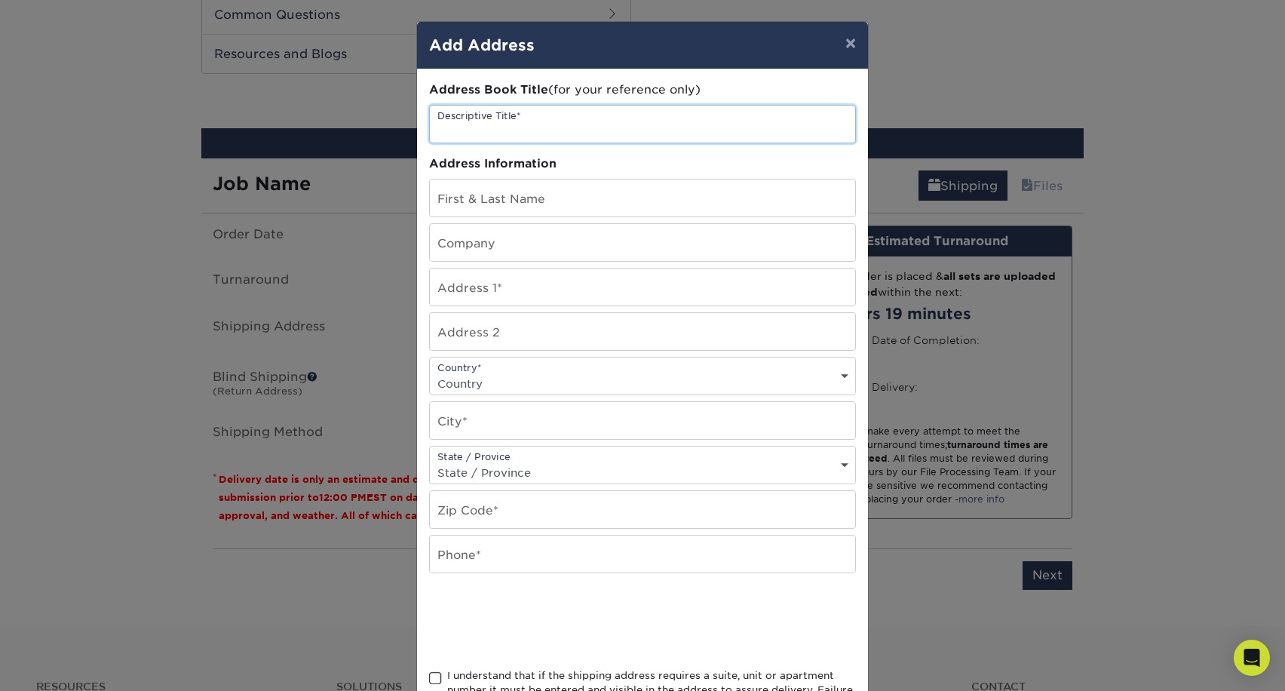
click at [584, 109] on input "text" at bounding box center [642, 124] width 425 height 37
type input "Sweaters for [PERSON_NAME]"
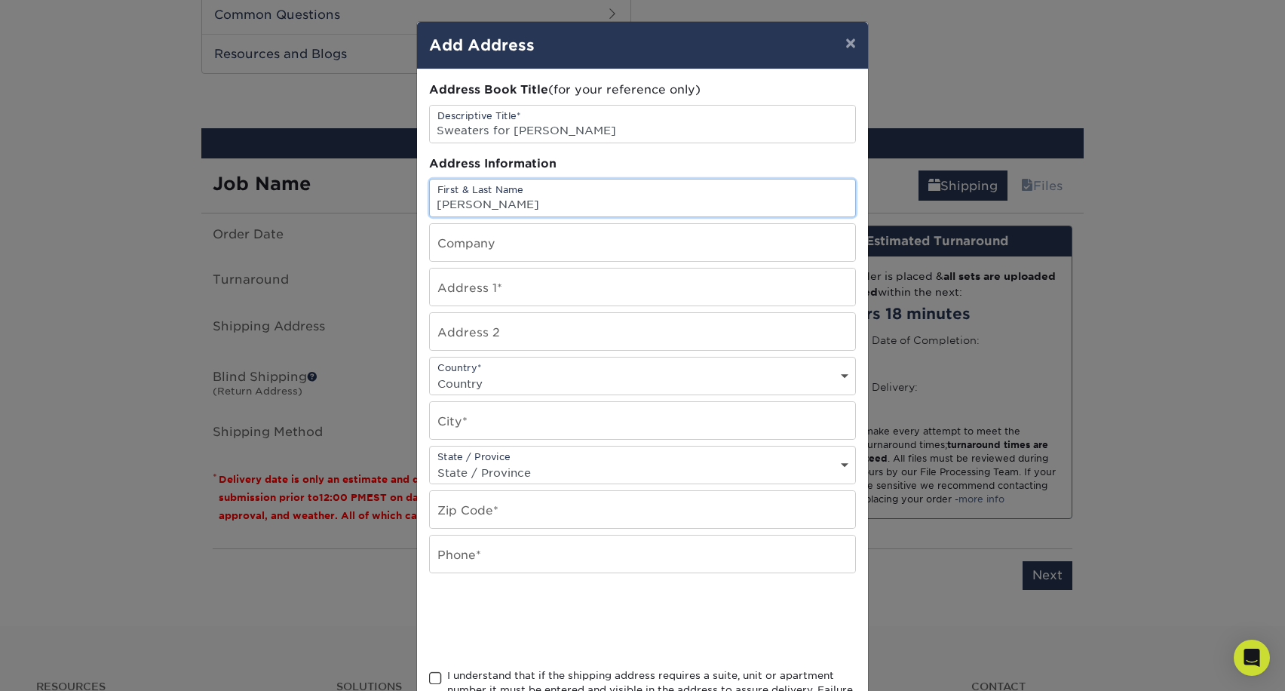
type input "[PERSON_NAME]"
type input "Sweaters for [PERSON_NAME]"
type input "[PERSON_NAME]"
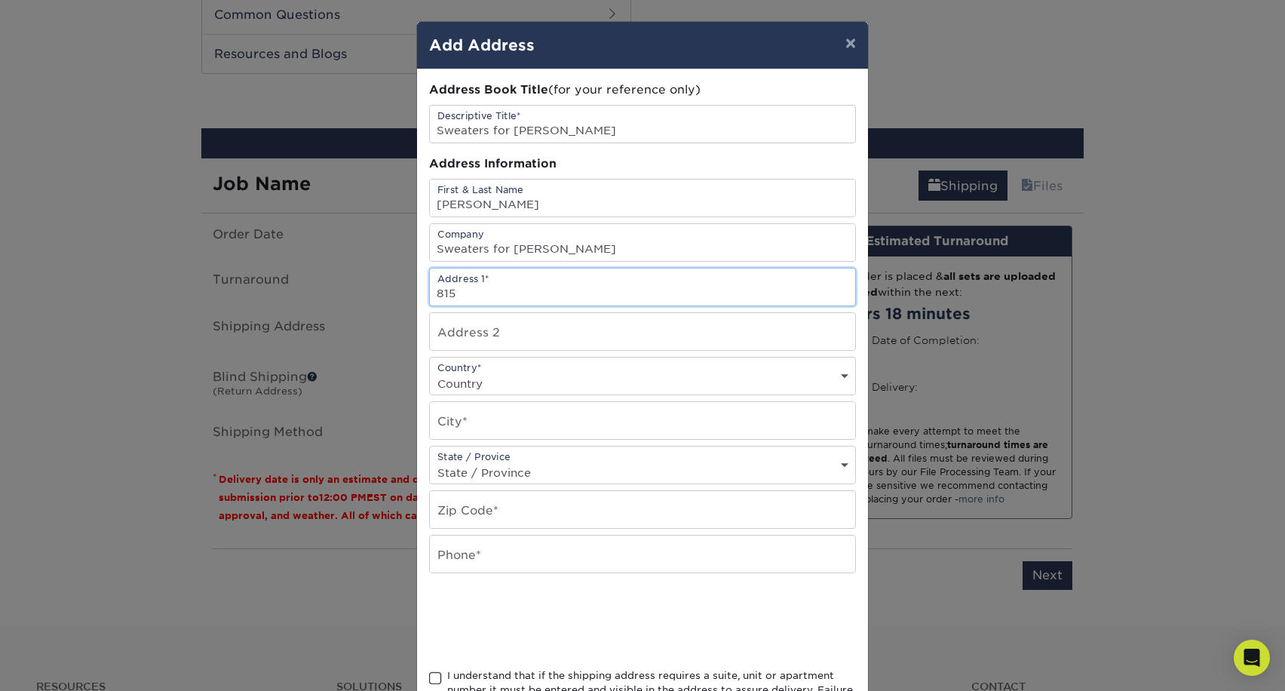
type input "[STREET_ADDRESS]"
select select "US"
type input "[GEOGRAPHIC_DATA]"
select select "PA"
type input "15234-2508"
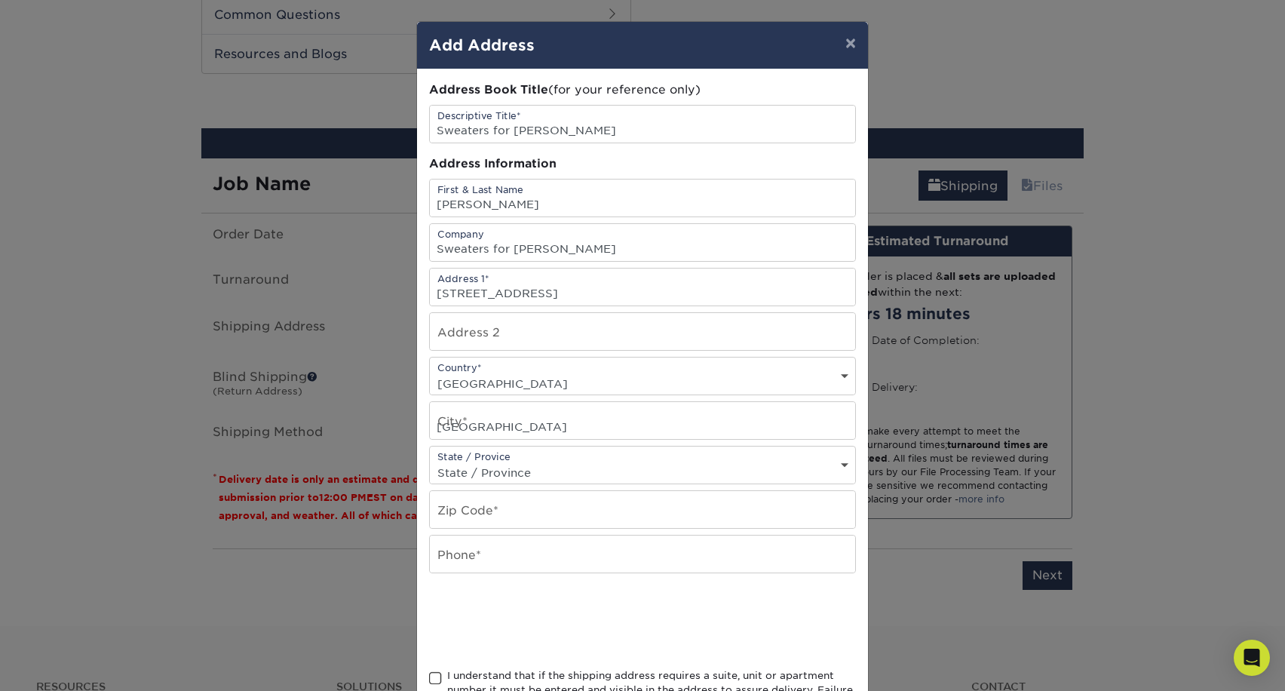
type input "4123203060"
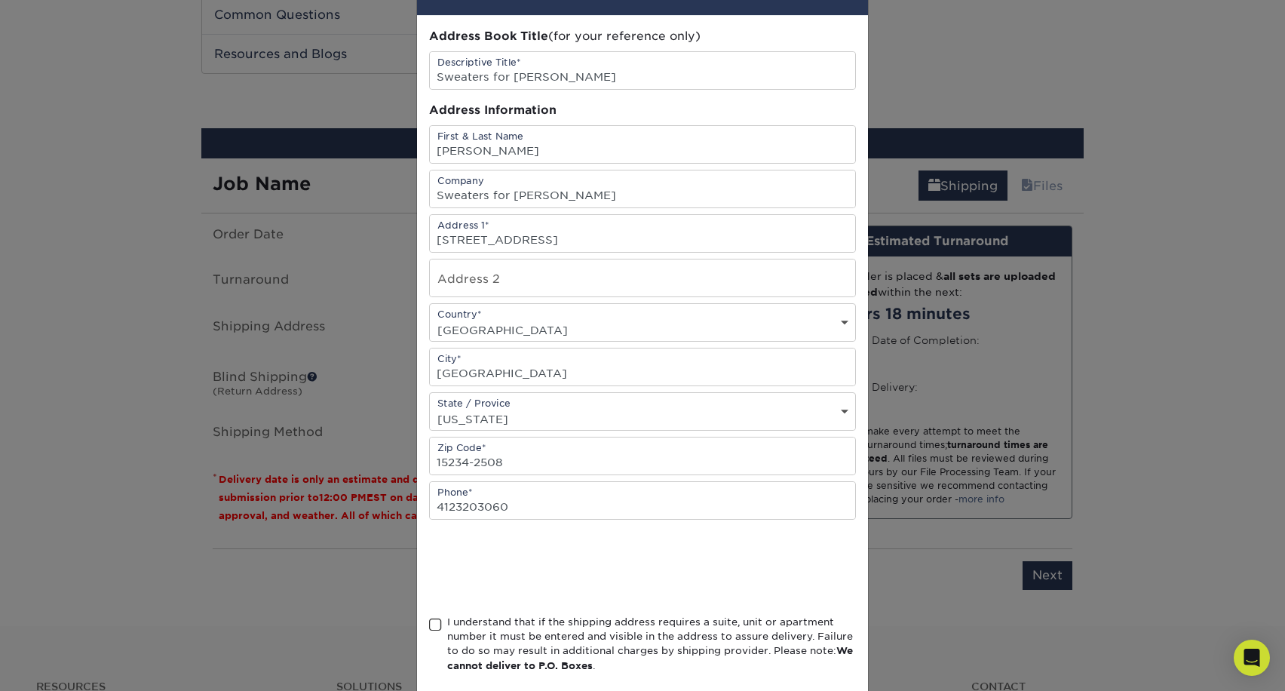
scroll to position [87, 0]
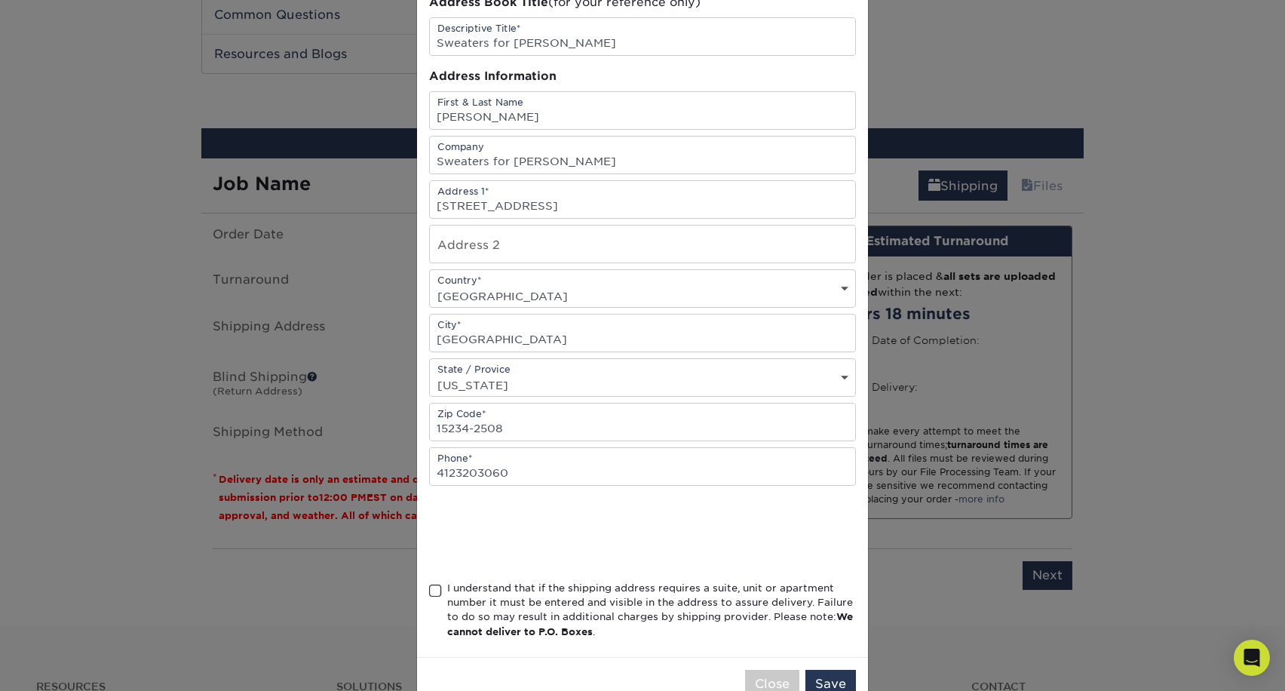
click at [436, 593] on span at bounding box center [435, 591] width 13 height 14
click at [0, 0] on input "I understand that if the shipping address requires a suite, unit or apartment n…" at bounding box center [0, 0] width 0 height 0
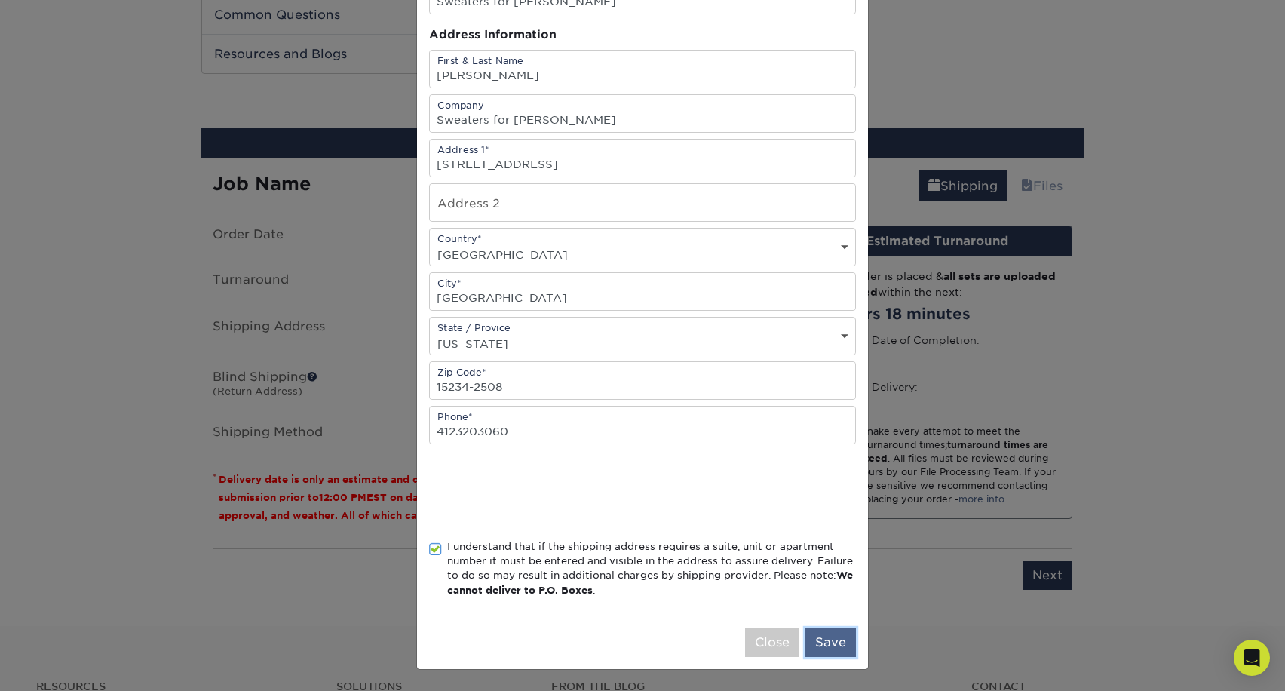
click at [828, 644] on button "Save" at bounding box center [830, 642] width 51 height 29
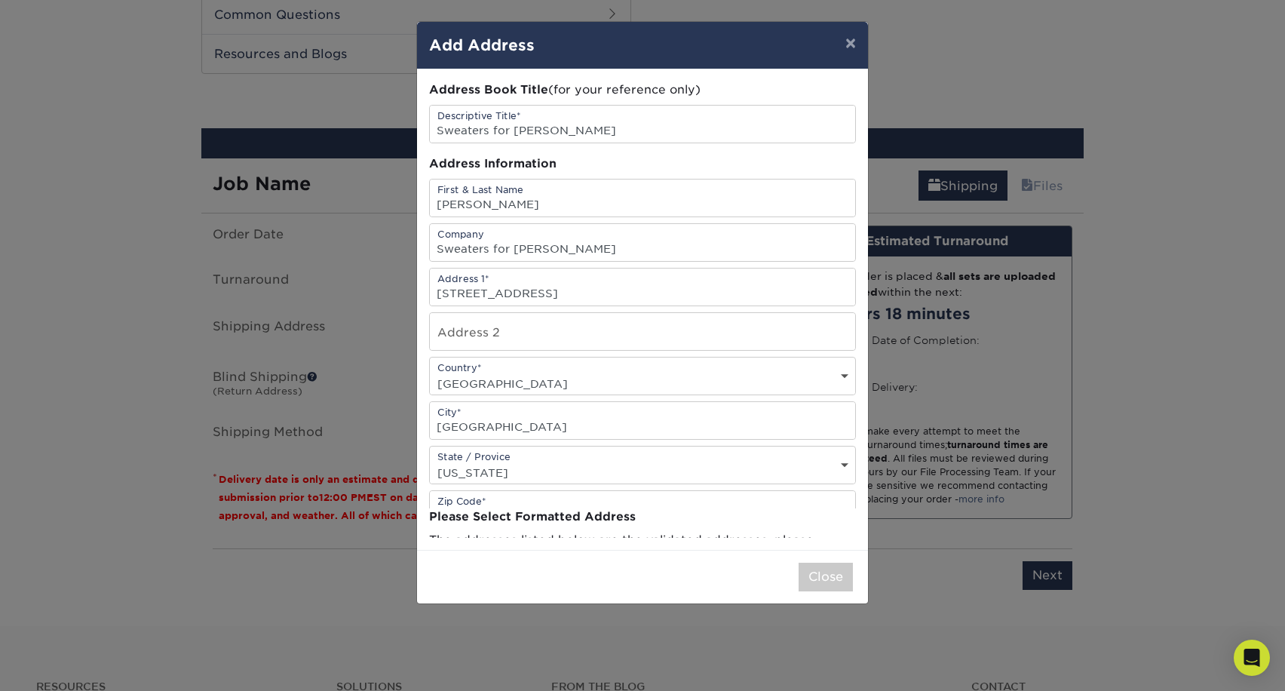
scroll to position [0, 0]
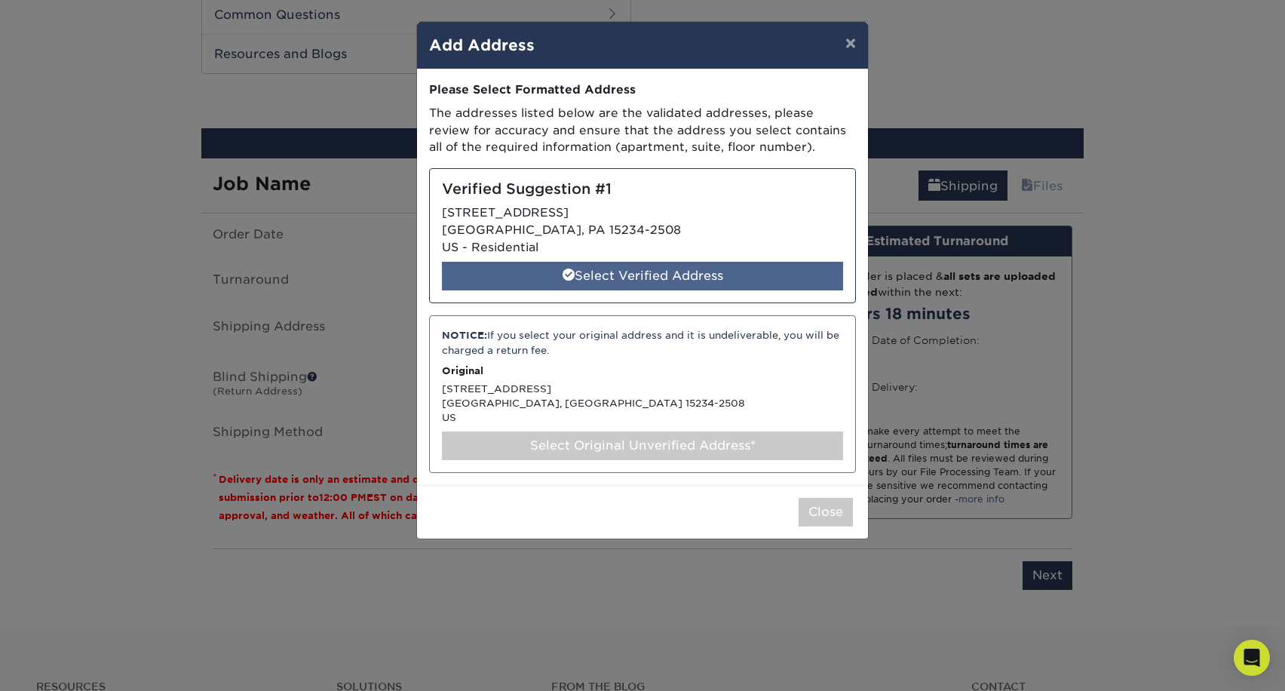
click at [670, 283] on div "Select Verified Address" at bounding box center [642, 276] width 401 height 29
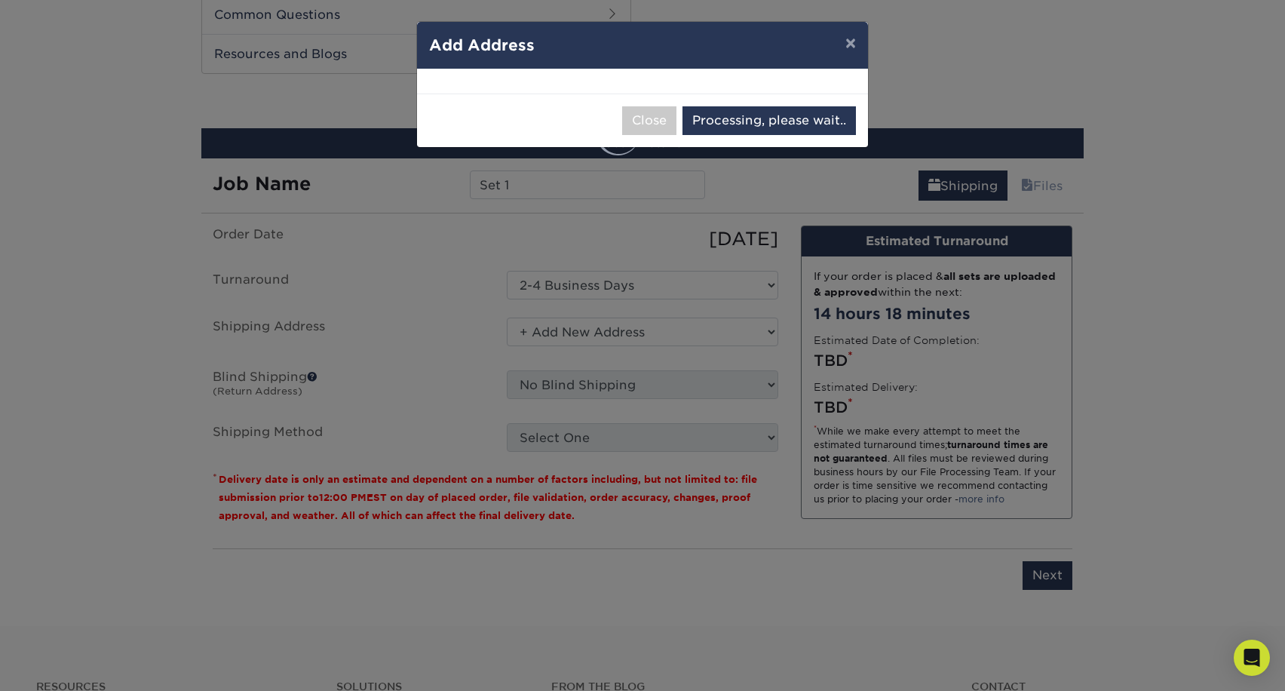
select select "286241"
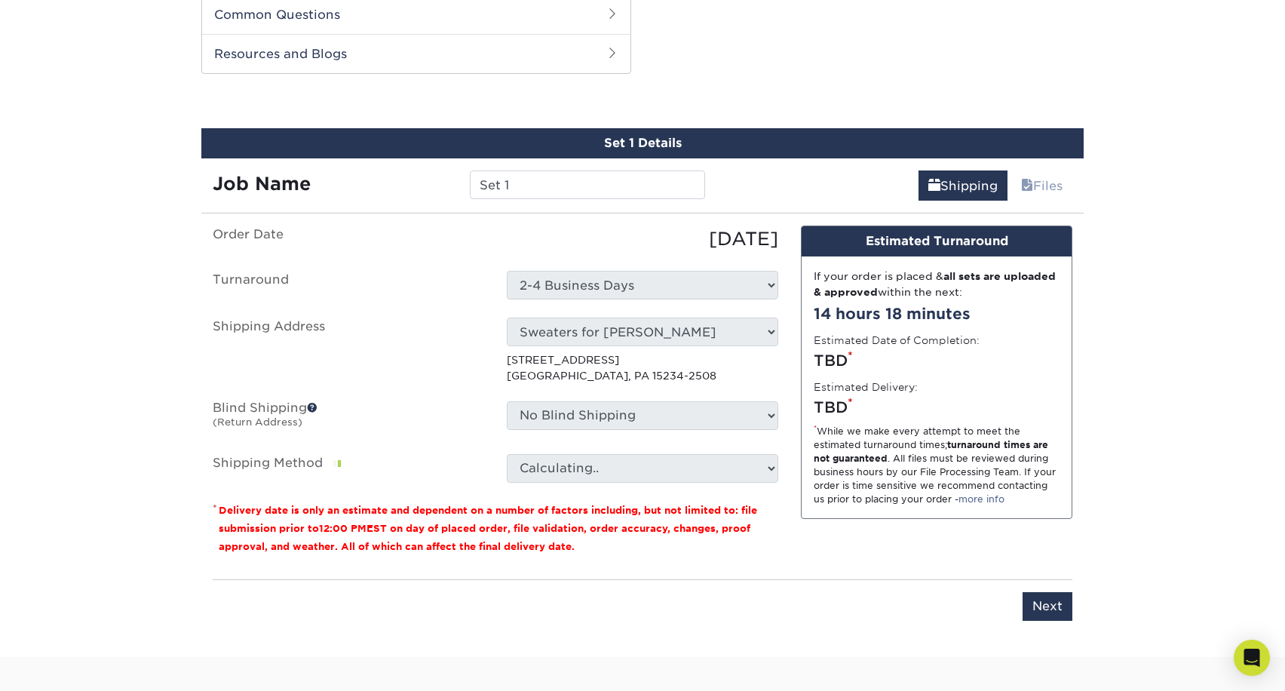
click at [657, 430] on div "No Blind Shipping + Add New Address" at bounding box center [643, 418] width 294 height 35
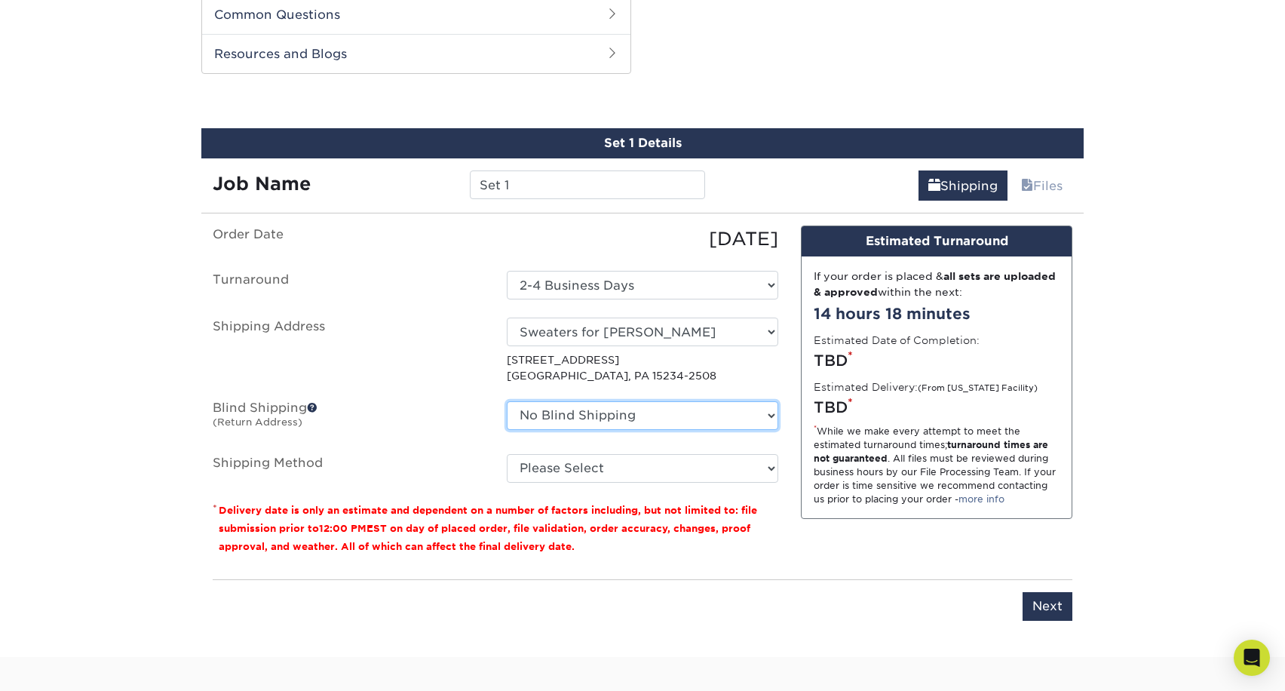
click at [626, 416] on select "No Blind Shipping + Add New Address" at bounding box center [643, 415] width 272 height 29
click at [507, 401] on select "No Blind Shipping + Add New Address" at bounding box center [643, 415] width 272 height 29
click at [627, 416] on select "No Blind Shipping + Add New Address" at bounding box center [643, 415] width 272 height 29
click at [507, 401] on select "No Blind Shipping + Add New Address" at bounding box center [643, 415] width 272 height 29
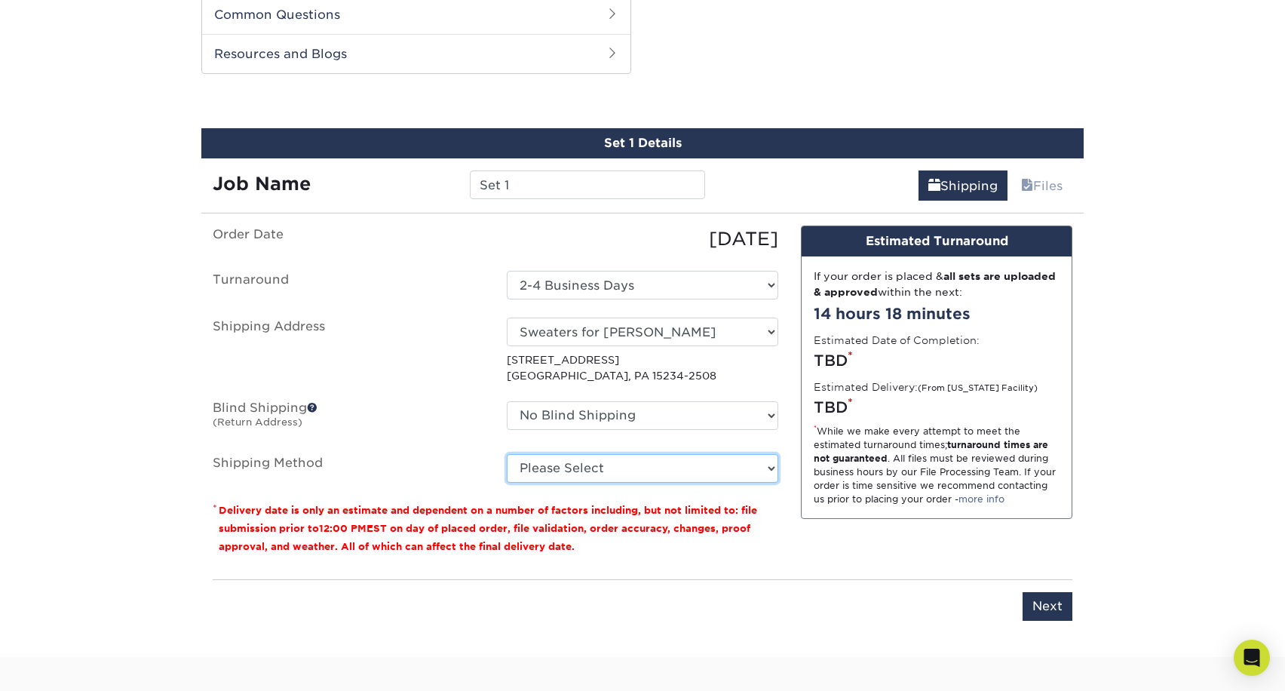
click at [630, 463] on select "Please Select Ground Shipping (+$7.84) 3 Day Shipping Service (+$20.06) 2 Day A…" at bounding box center [643, 468] width 272 height 29
click at [315, 406] on span at bounding box center [312, 407] width 11 height 11
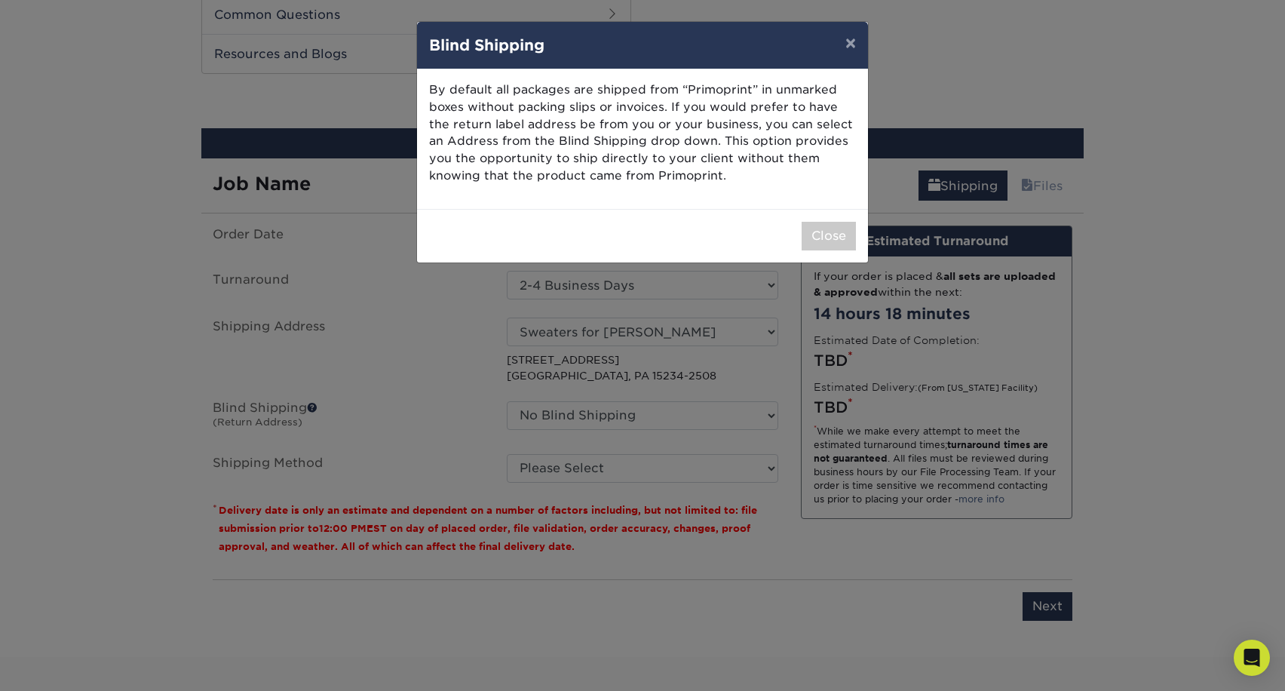
click at [838, 252] on div "Close" at bounding box center [642, 236] width 451 height 54
click at [827, 234] on button "Close" at bounding box center [829, 236] width 54 height 29
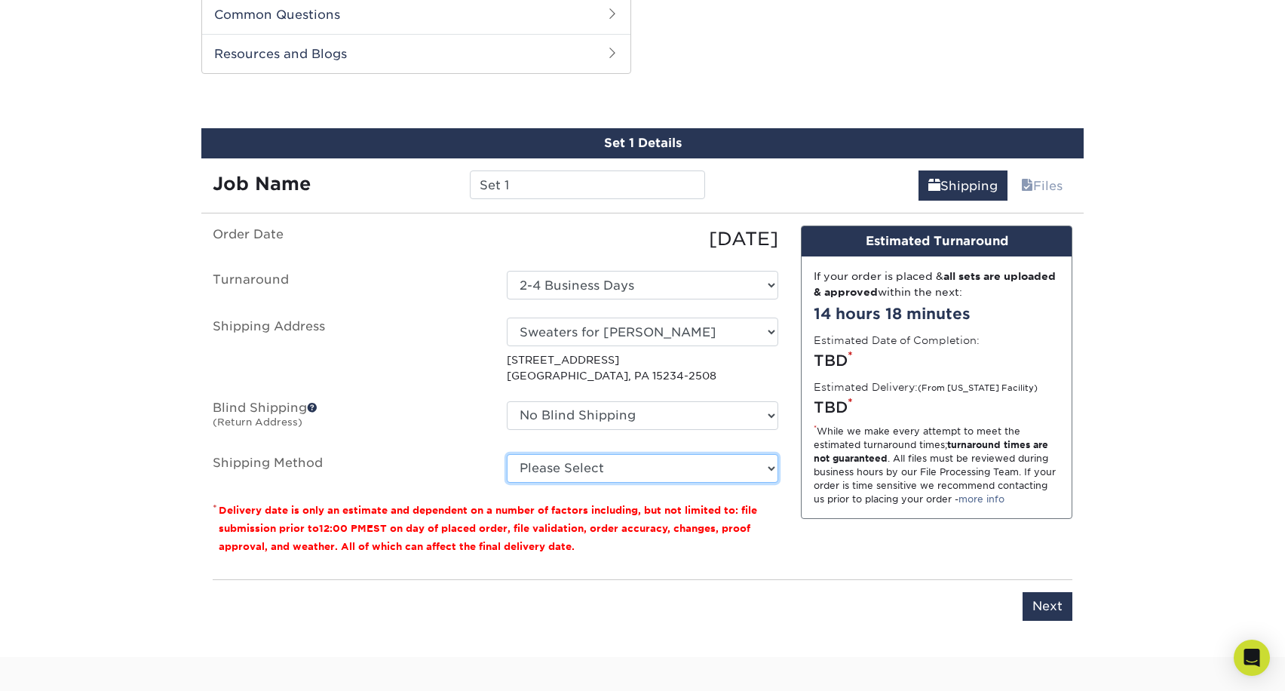
click at [645, 468] on select "Please Select Ground Shipping (+$7.84) 3 Day Shipping Service (+$20.06) 2 Day A…" at bounding box center [643, 468] width 272 height 29
click at [507, 454] on select "Please Select Ground Shipping (+$7.84) 3 Day Shipping Service (+$20.06) 2 Day A…" at bounding box center [643, 468] width 272 height 29
click at [646, 463] on select "Please Select Ground Shipping (+$7.84) 3 Day Shipping Service (+$20.06) 2 Day A…" at bounding box center [643, 468] width 272 height 29
click at [507, 454] on select "Please Select Ground Shipping (+$7.84) 3 Day Shipping Service (+$20.06) 2 Day A…" at bounding box center [643, 468] width 272 height 29
click at [649, 471] on select "Please Select Ground Shipping (+$7.84) 3 Day Shipping Service (+$20.06) 2 Day A…" at bounding box center [643, 468] width 272 height 29
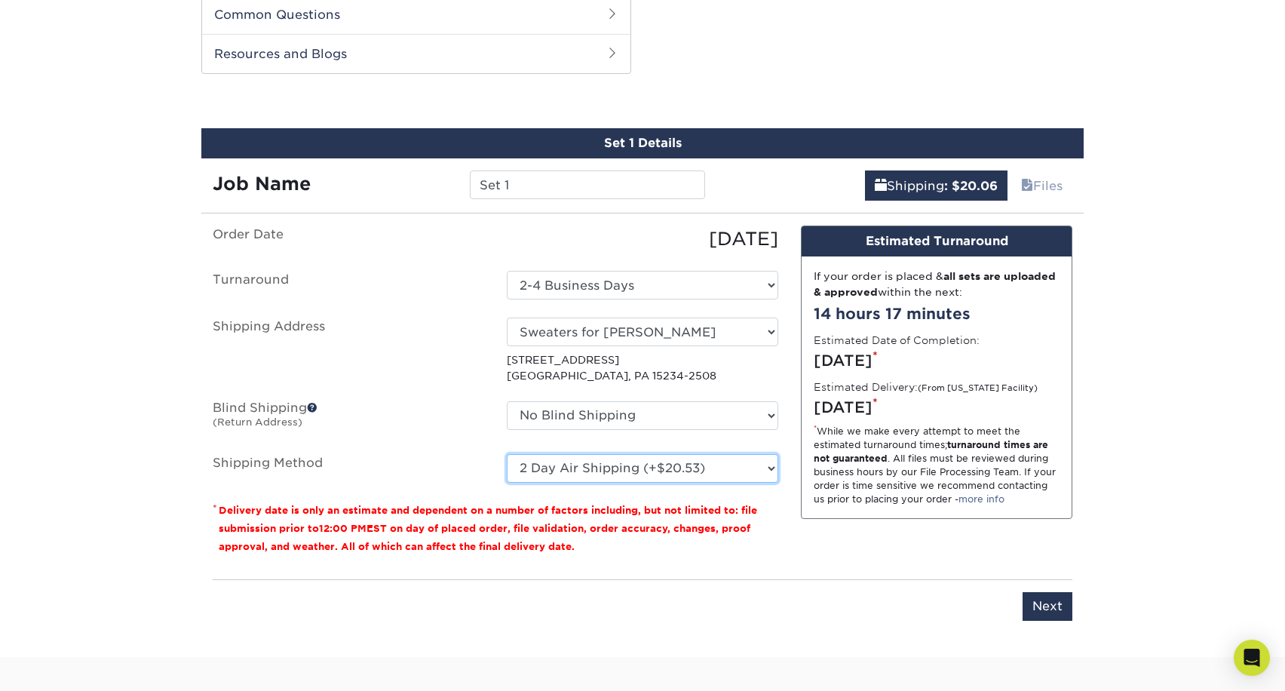
click at [507, 454] on select "Please Select Ground Shipping (+$7.84) 3 Day Shipping Service (+$20.06) 2 Day A…" at bounding box center [643, 468] width 272 height 29
click at [655, 466] on select "Please Select Ground Shipping (+$7.84) 3 Day Shipping Service (+$20.06) 2 Day A…" at bounding box center [643, 468] width 272 height 29
select select "03"
click at [507, 454] on select "Please Select Ground Shipping (+$7.84) 3 Day Shipping Service (+$20.06) 2 Day A…" at bounding box center [643, 468] width 272 height 29
click at [1025, 198] on link "Files" at bounding box center [1041, 185] width 61 height 30
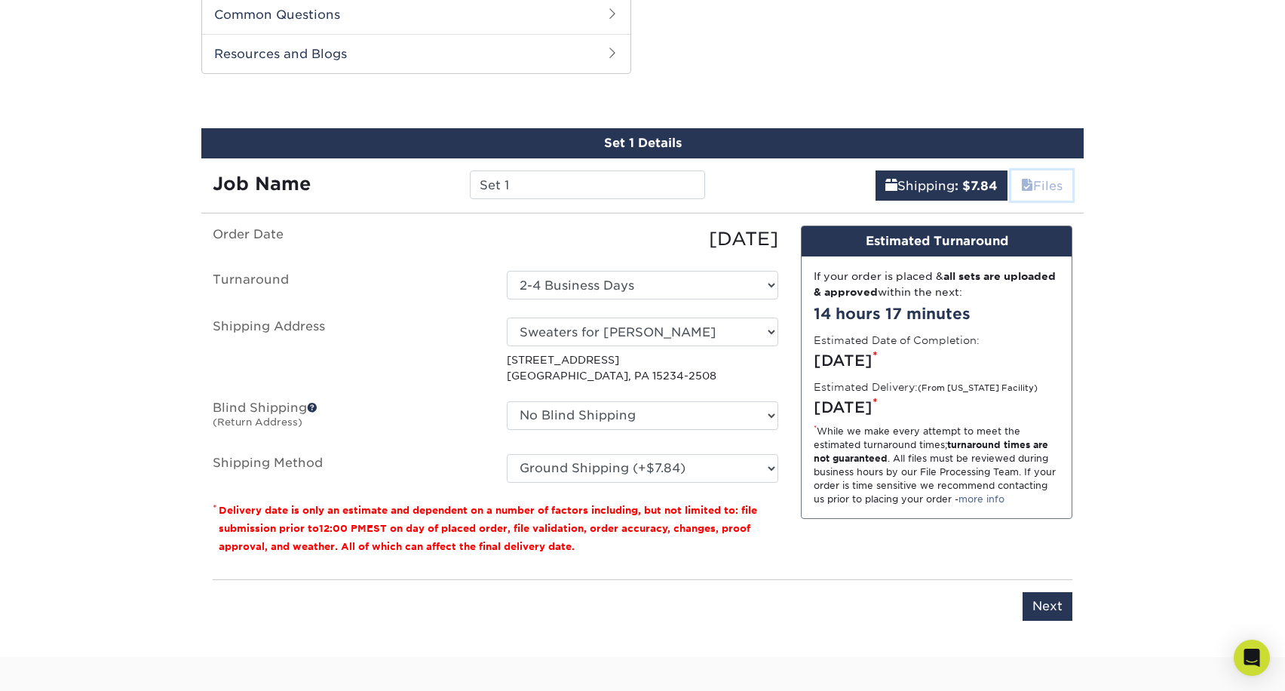
click at [1029, 188] on span at bounding box center [1027, 186] width 12 height 14
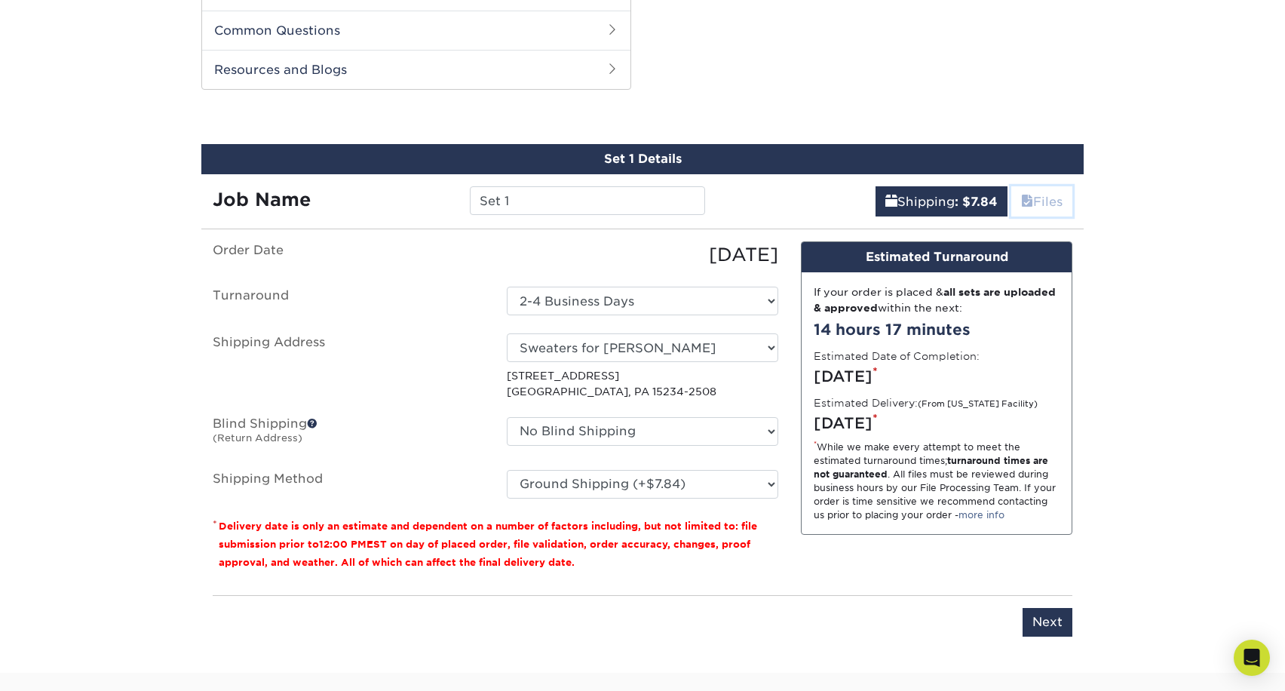
scroll to position [872, 0]
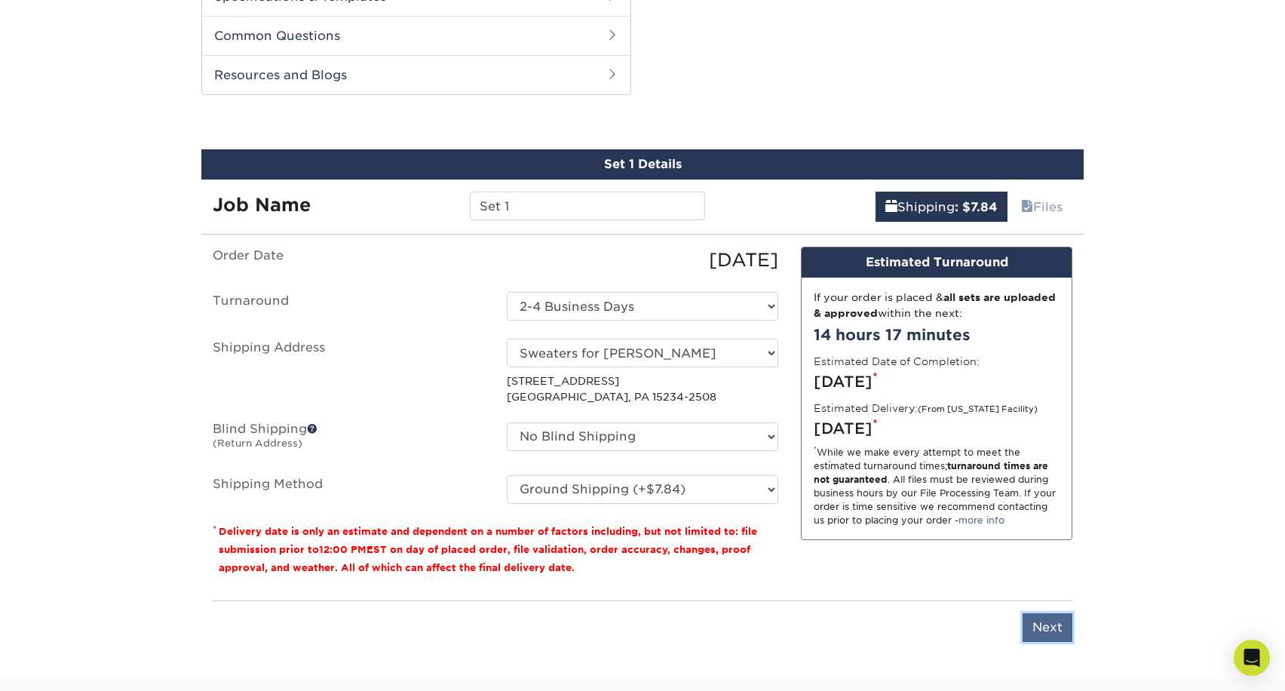
click at [1058, 625] on input "Next" at bounding box center [1048, 627] width 50 height 29
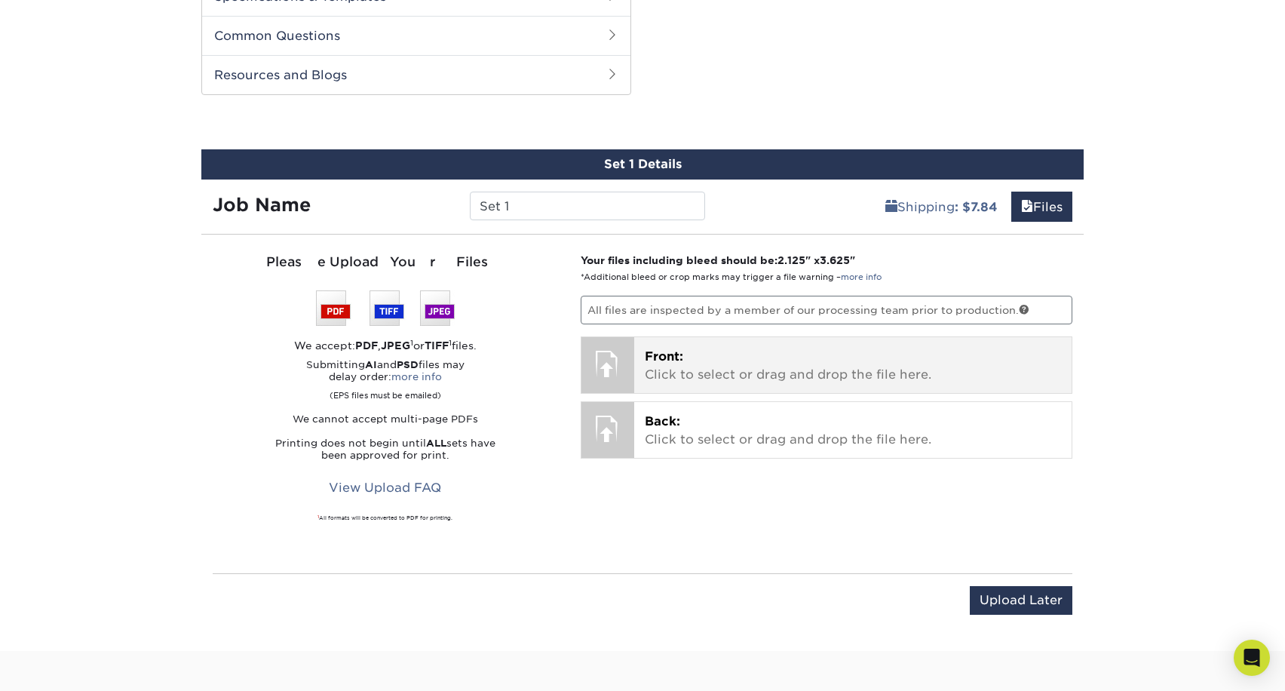
click at [680, 366] on p "Front: Click to select or drag and drop the file here." at bounding box center [853, 366] width 417 height 36
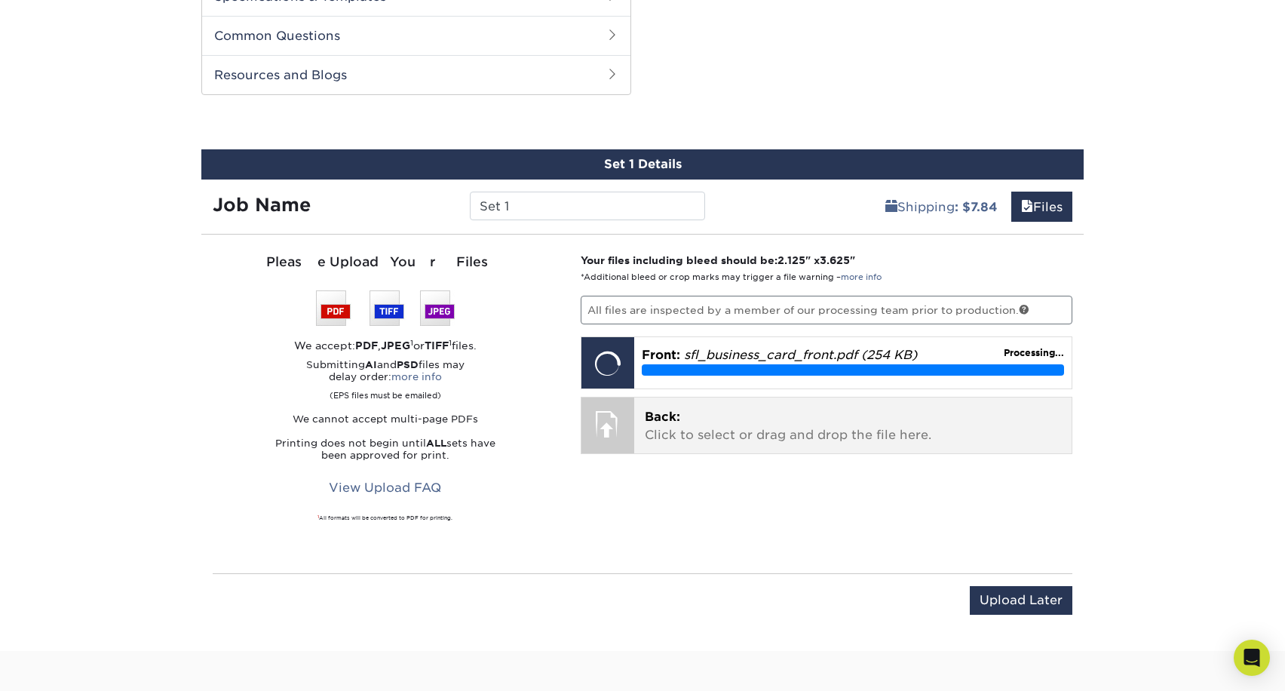
click at [612, 420] on div at bounding box center [607, 423] width 53 height 53
click at [702, 416] on p "Back: Click to select or drag and drop the file here." at bounding box center [853, 426] width 417 height 36
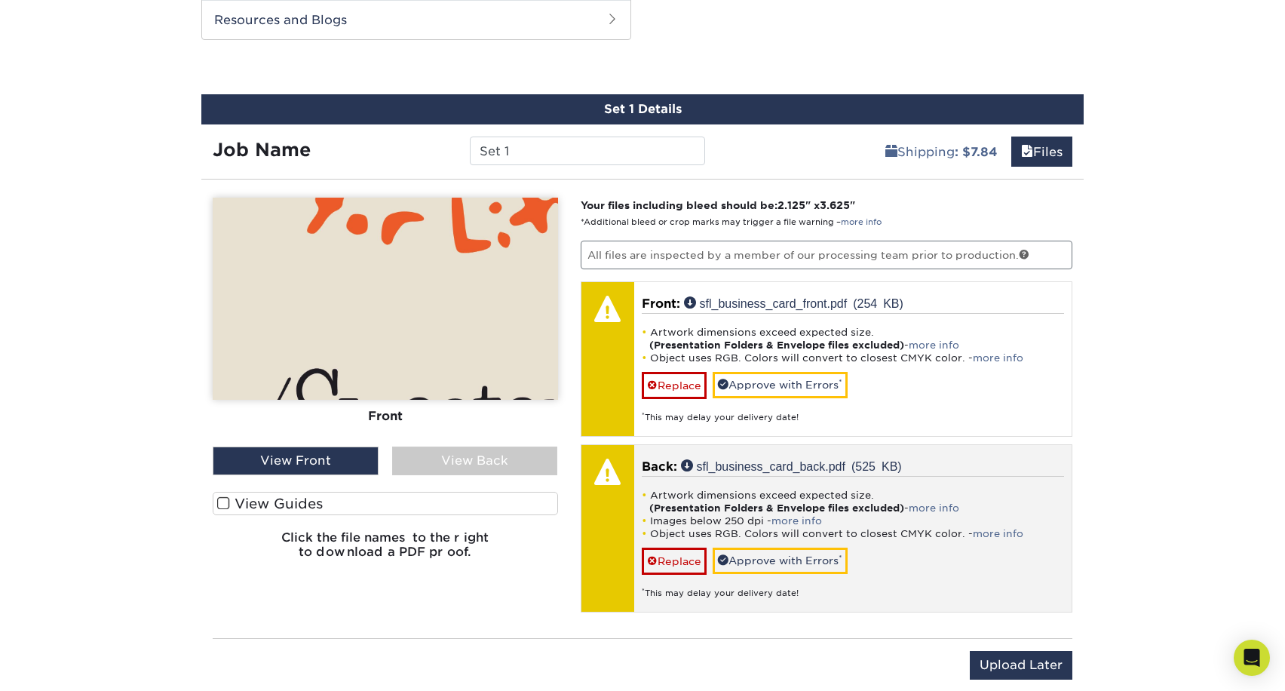
scroll to position [965, 0]
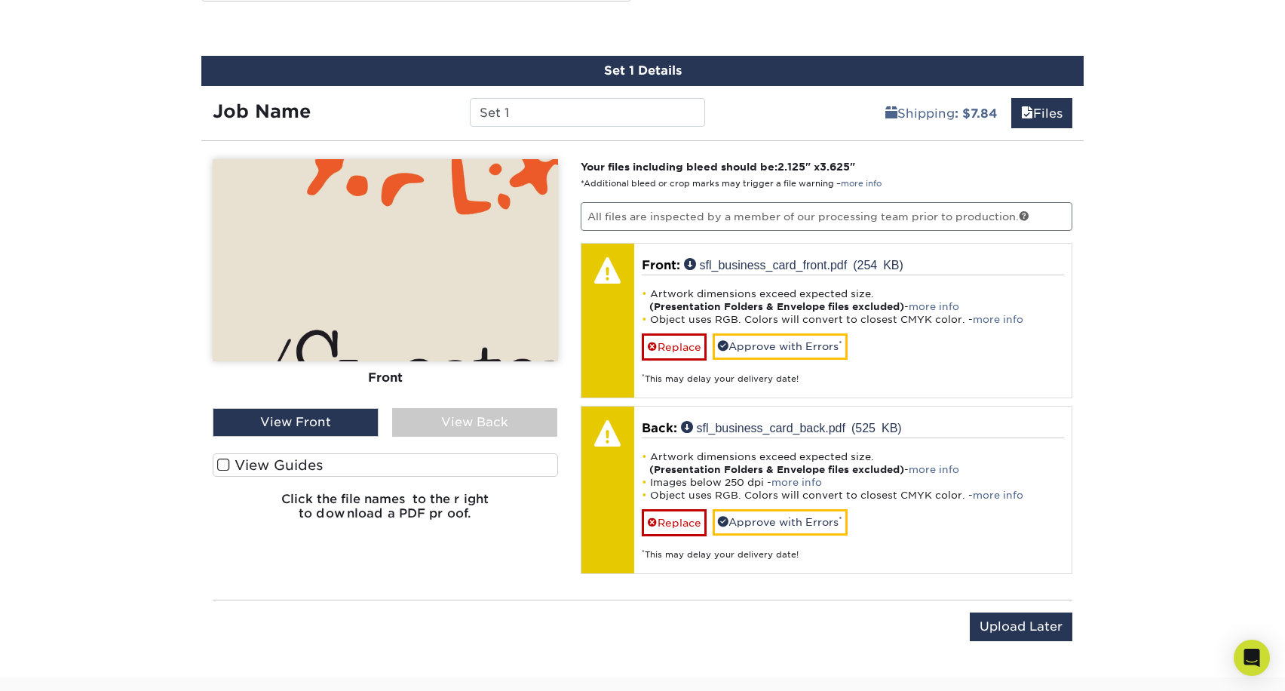
click at [444, 437] on div "Front Back View Front View Back Front" at bounding box center [385, 345] width 345 height 373
click at [444, 431] on div "View Back" at bounding box center [475, 422] width 166 height 29
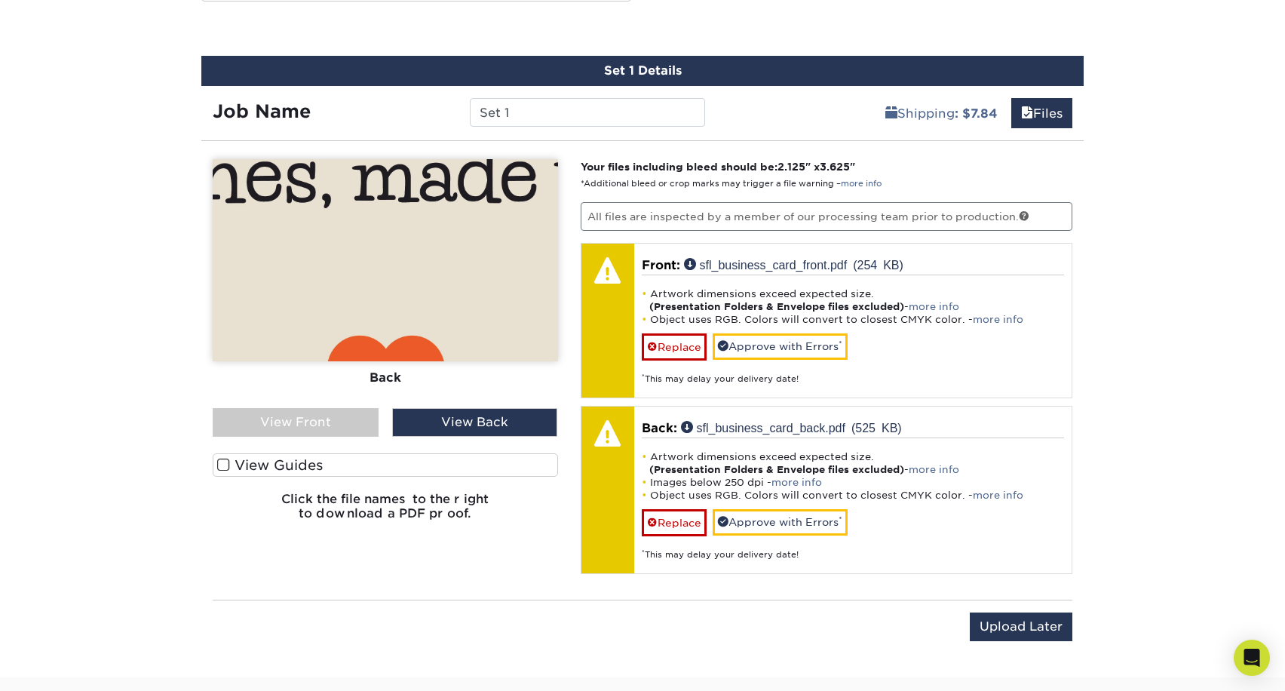
click at [338, 422] on div "View Front" at bounding box center [296, 422] width 166 height 29
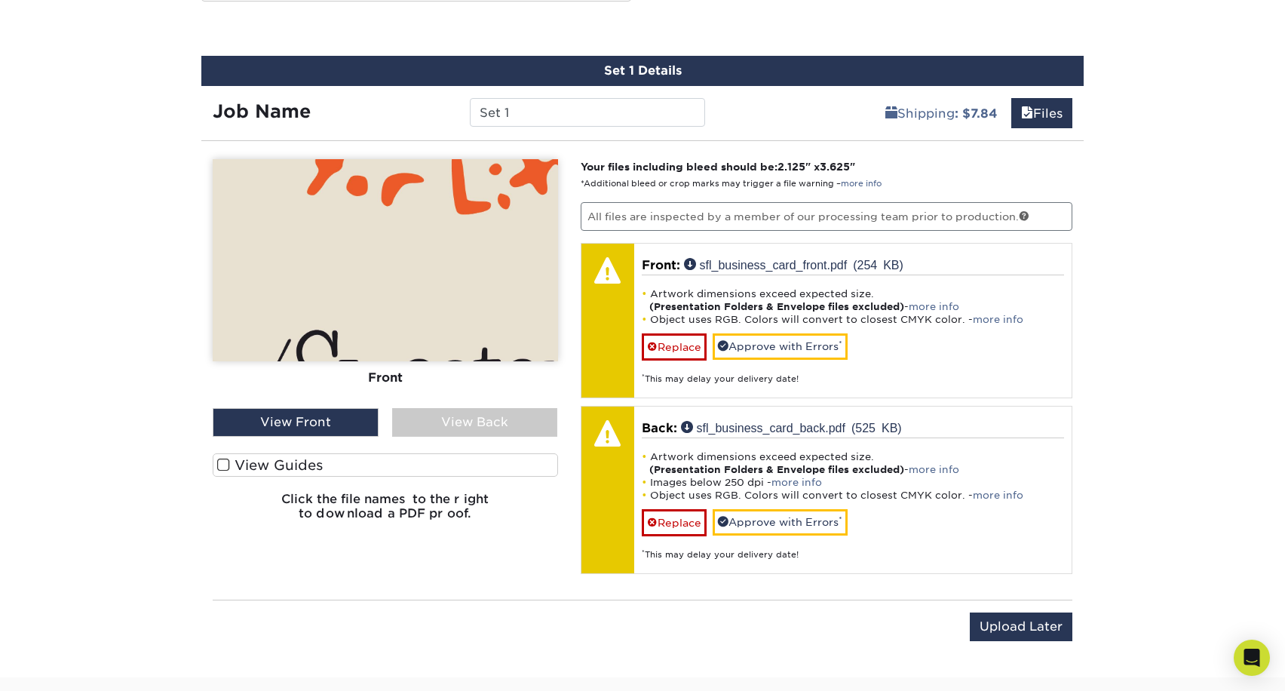
click at [289, 462] on label "View Guides" at bounding box center [385, 464] width 345 height 23
click at [0, 0] on input "View Guides" at bounding box center [0, 0] width 0 height 0
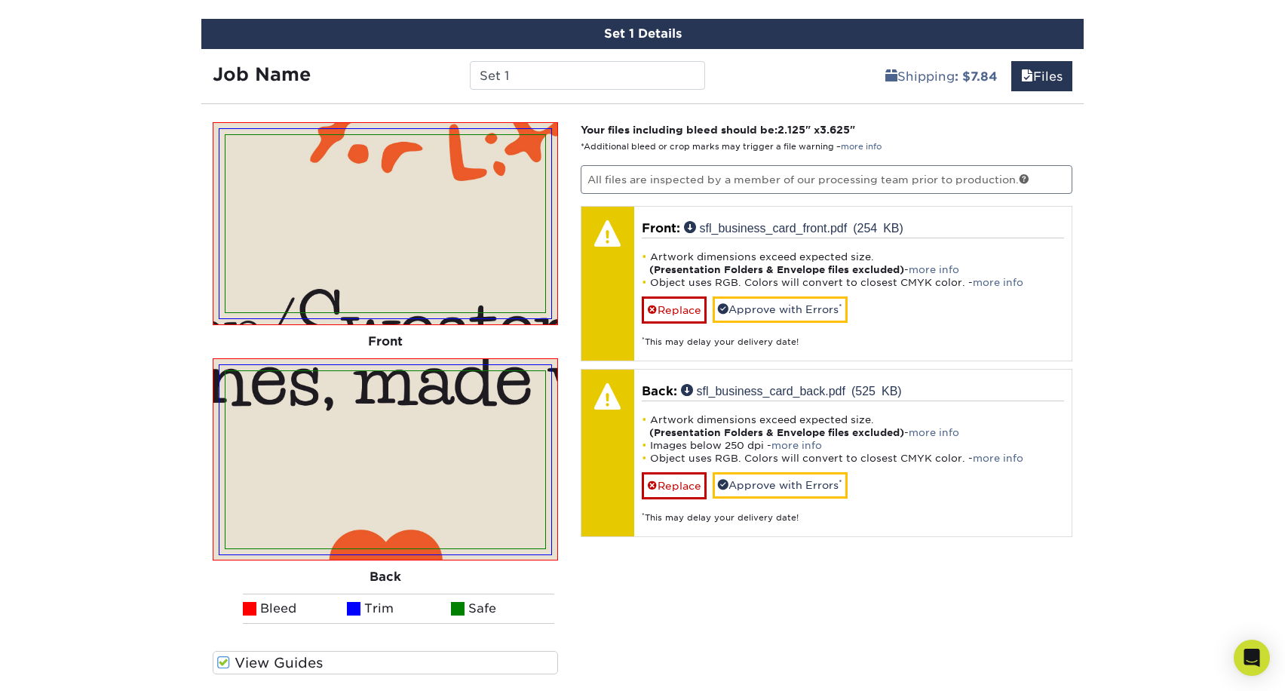
scroll to position [997, 0]
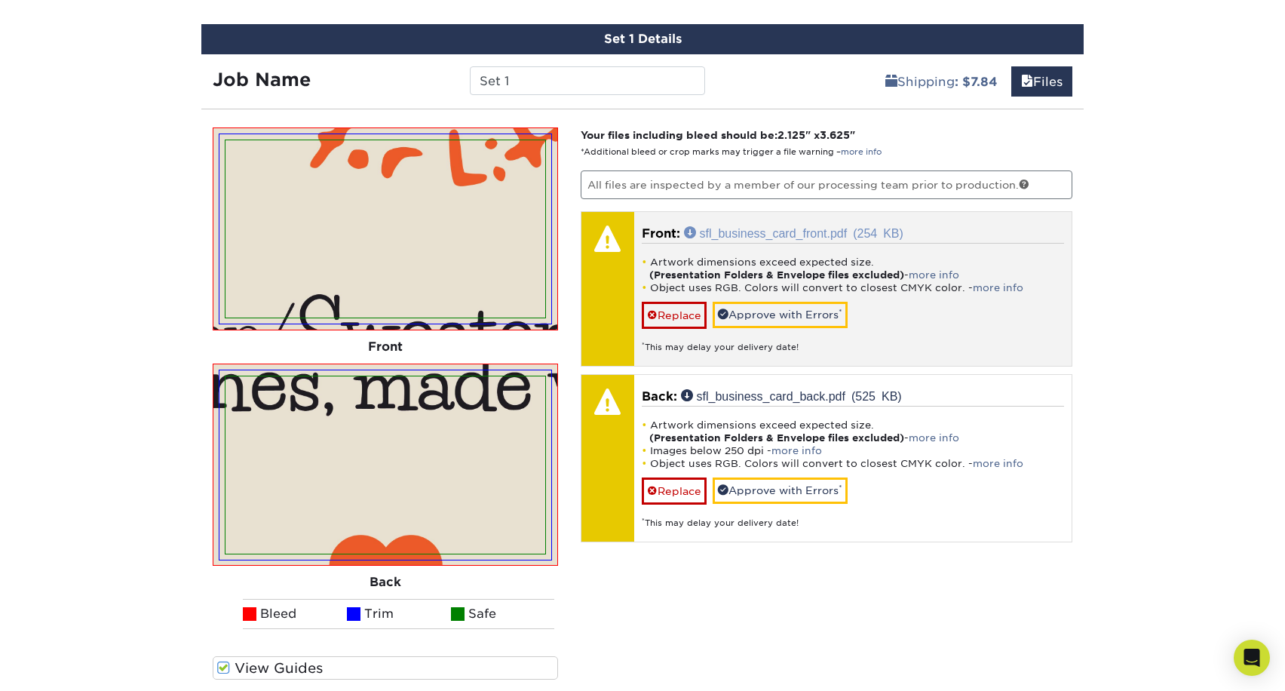
click at [808, 231] on link "sfl_business_card_front.pdf (254 KB)" at bounding box center [793, 232] width 219 height 12
click at [939, 274] on link "more info" at bounding box center [934, 274] width 51 height 11
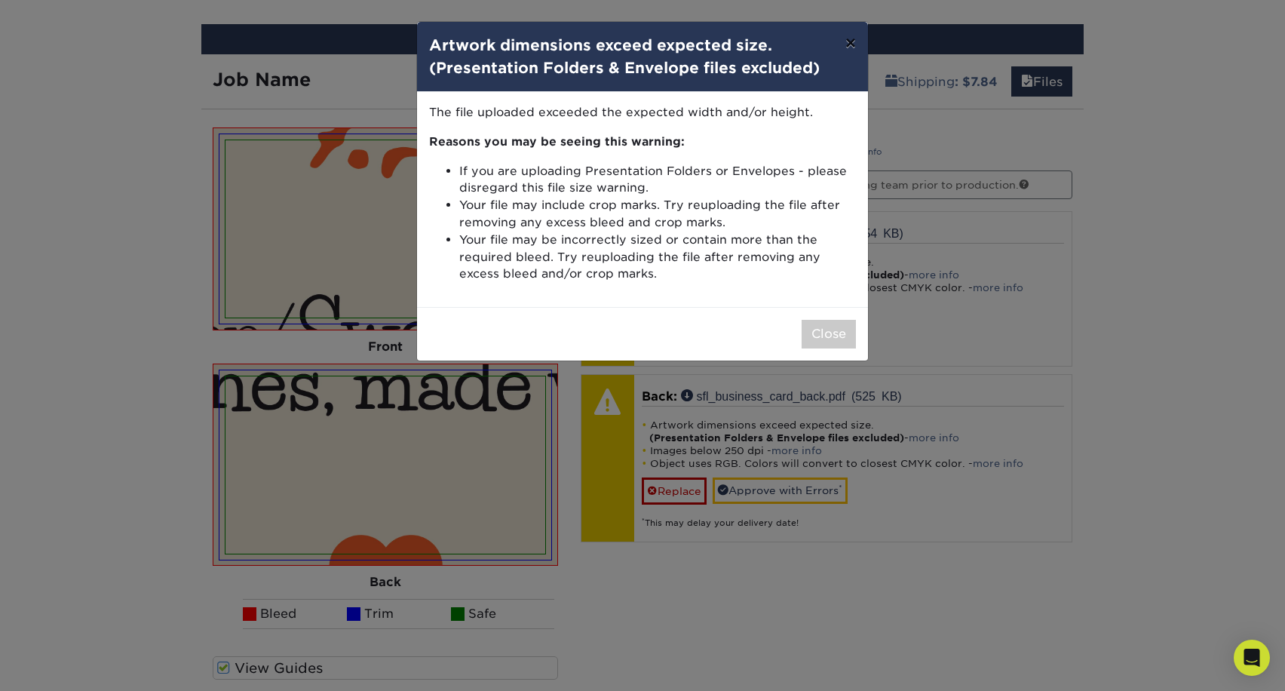
click at [856, 44] on button "×" at bounding box center [850, 43] width 35 height 42
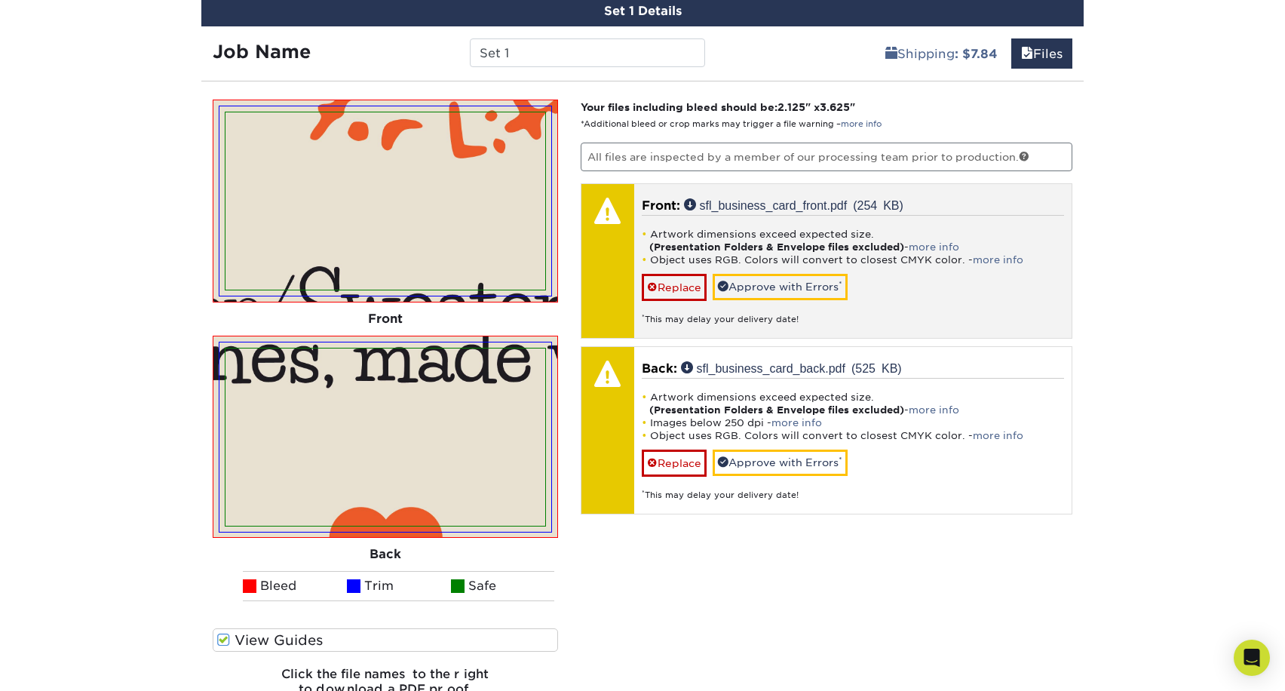
scroll to position [1026, 0]
